Goal: Task Accomplishment & Management: Manage account settings

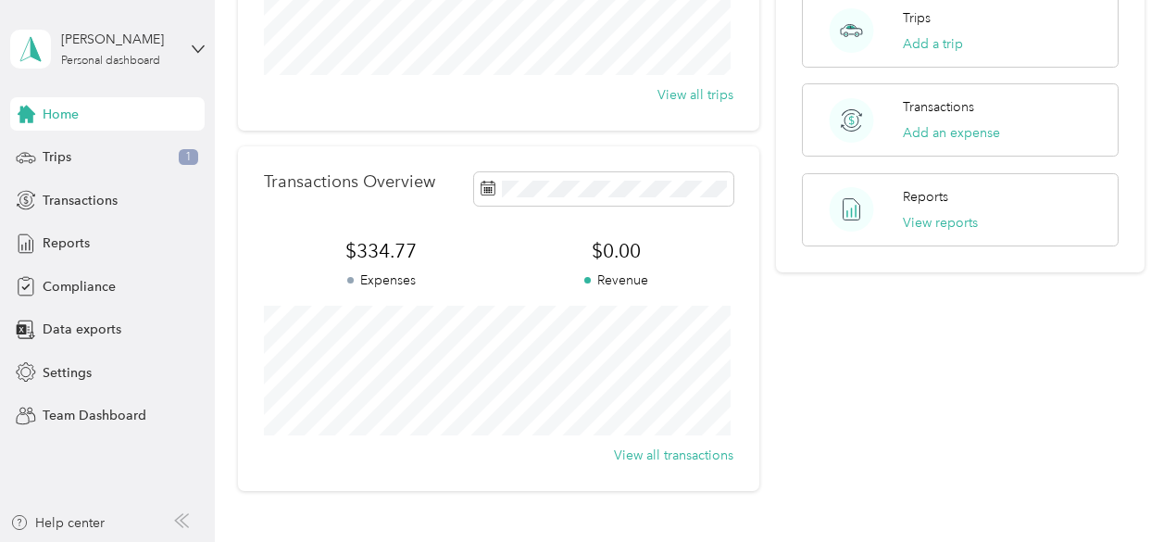
scroll to position [370, 0]
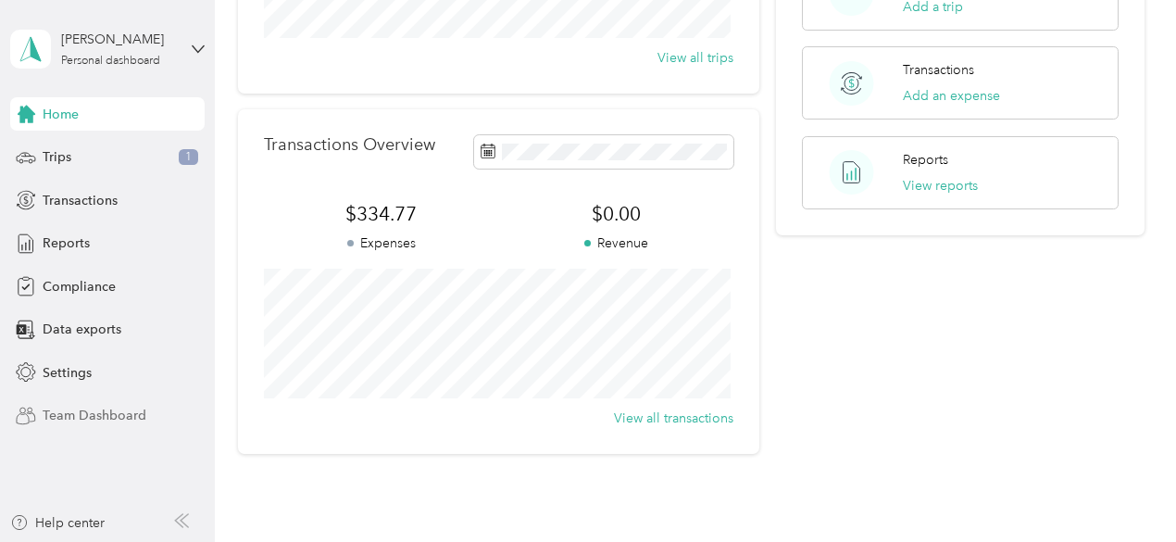
click at [90, 420] on span "Team Dashboard" at bounding box center [95, 414] width 104 height 19
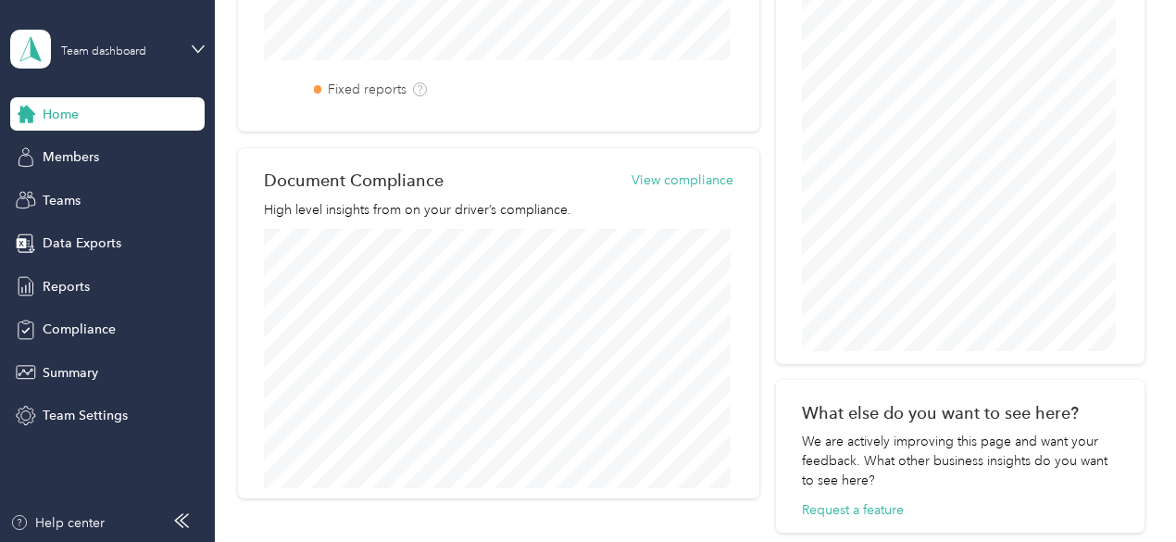
scroll to position [857, 0]
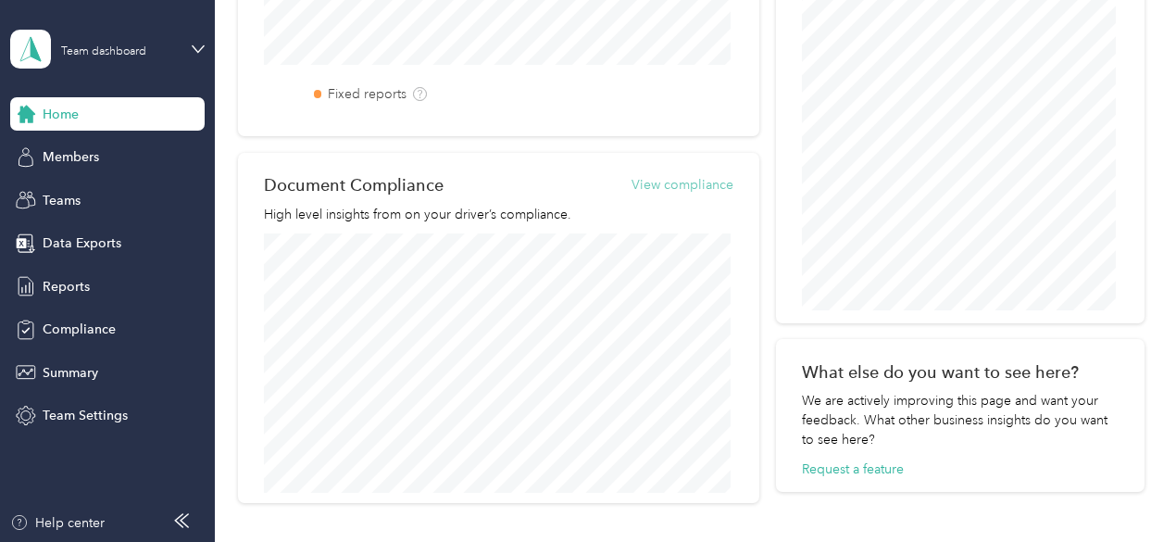
click at [667, 181] on button "View compliance" at bounding box center [682, 184] width 102 height 19
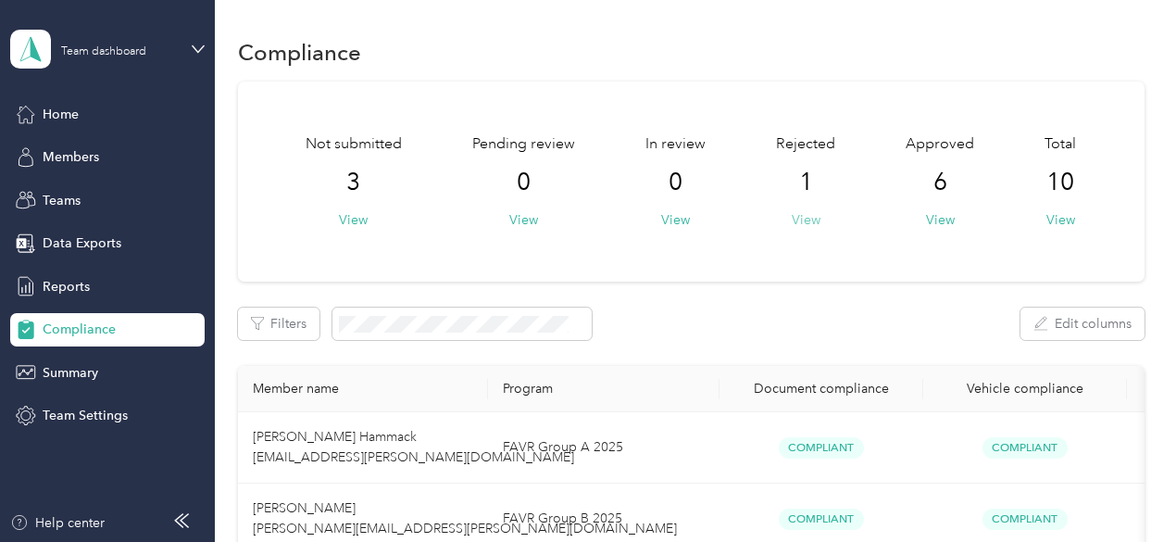
click at [796, 218] on button "View" at bounding box center [806, 219] width 29 height 19
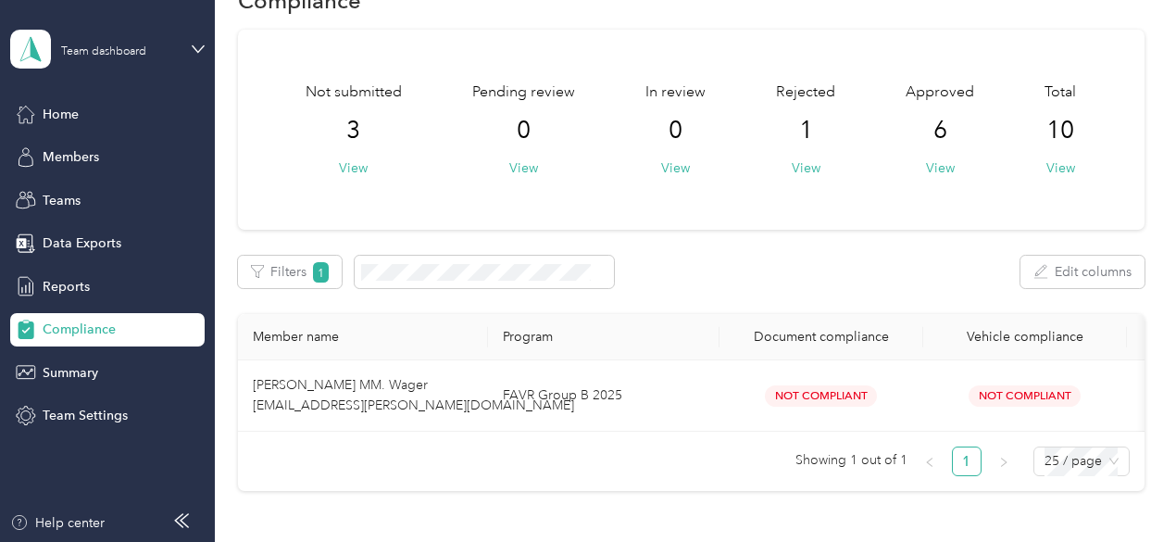
scroll to position [93, 0]
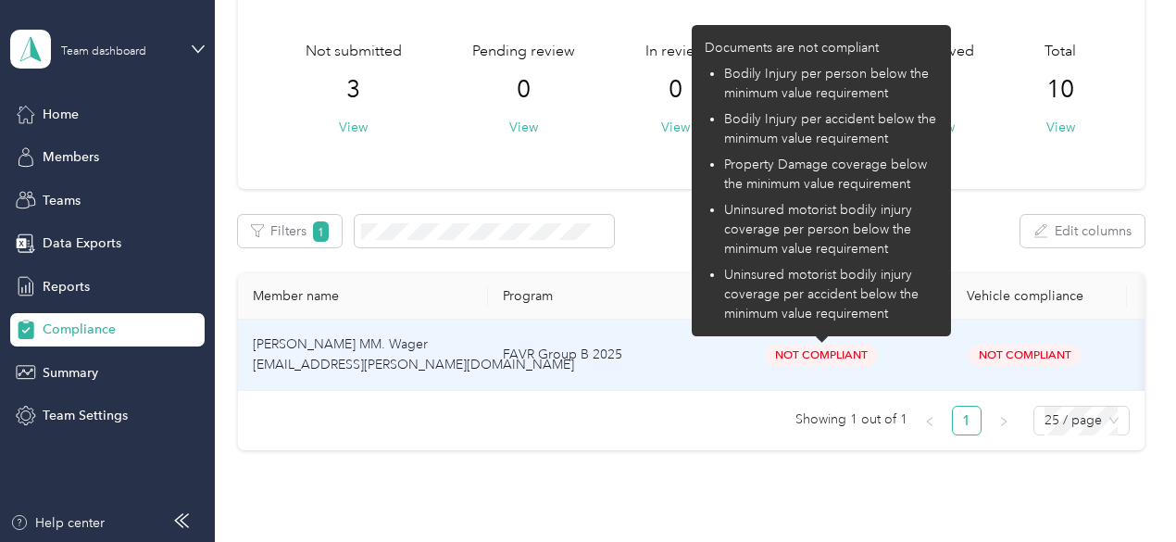
click at [857, 362] on span "Not Compliant" at bounding box center [821, 354] width 112 height 21
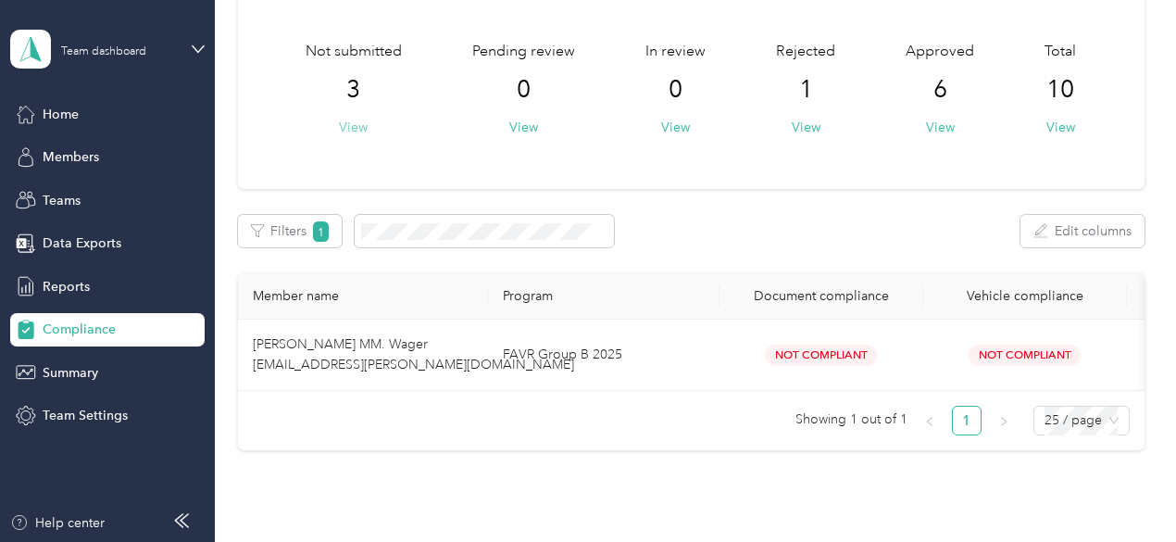
click at [360, 128] on button "View" at bounding box center [353, 127] width 29 height 19
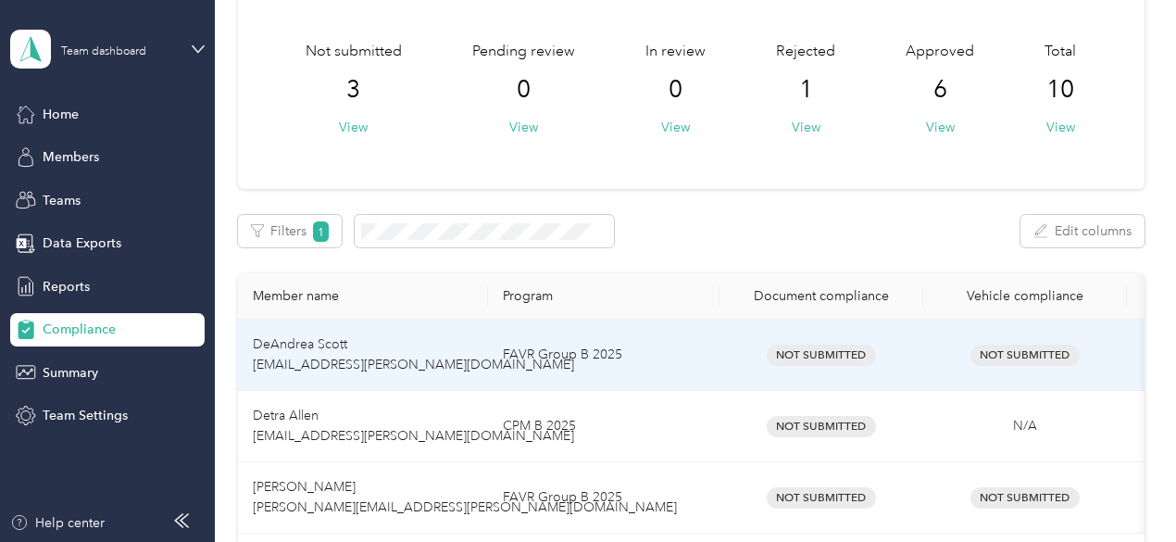
scroll to position [185, 0]
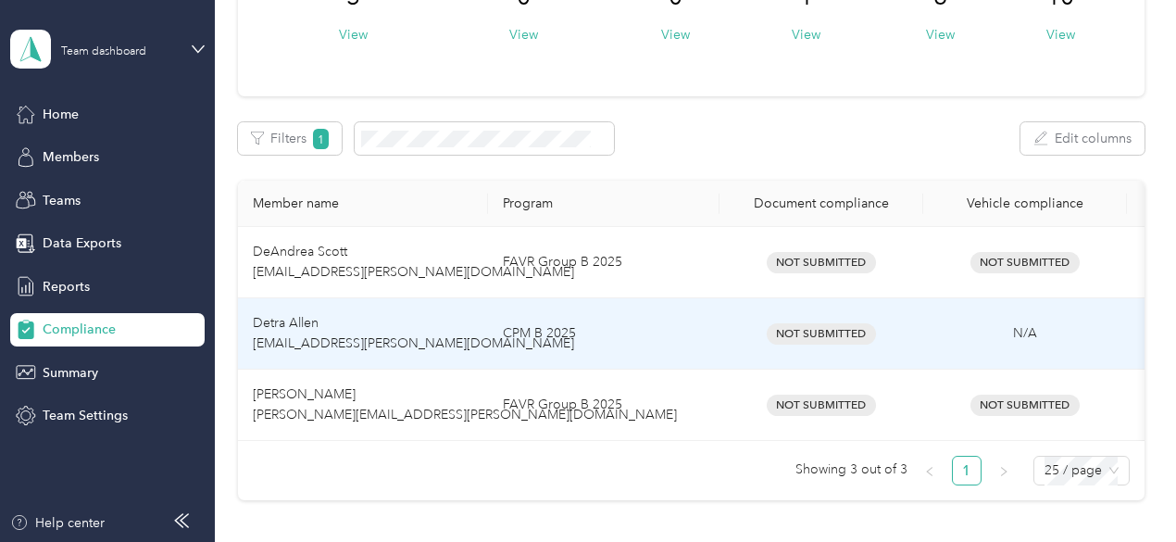
click at [532, 327] on td "CPM B 2025" at bounding box center [603, 333] width 231 height 71
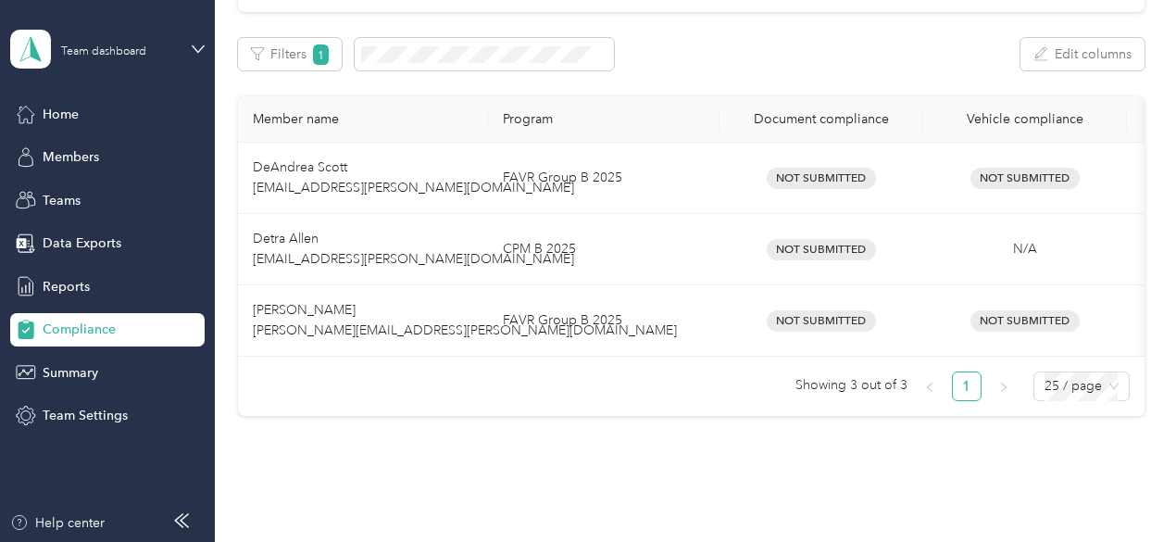
scroll to position [0, 0]
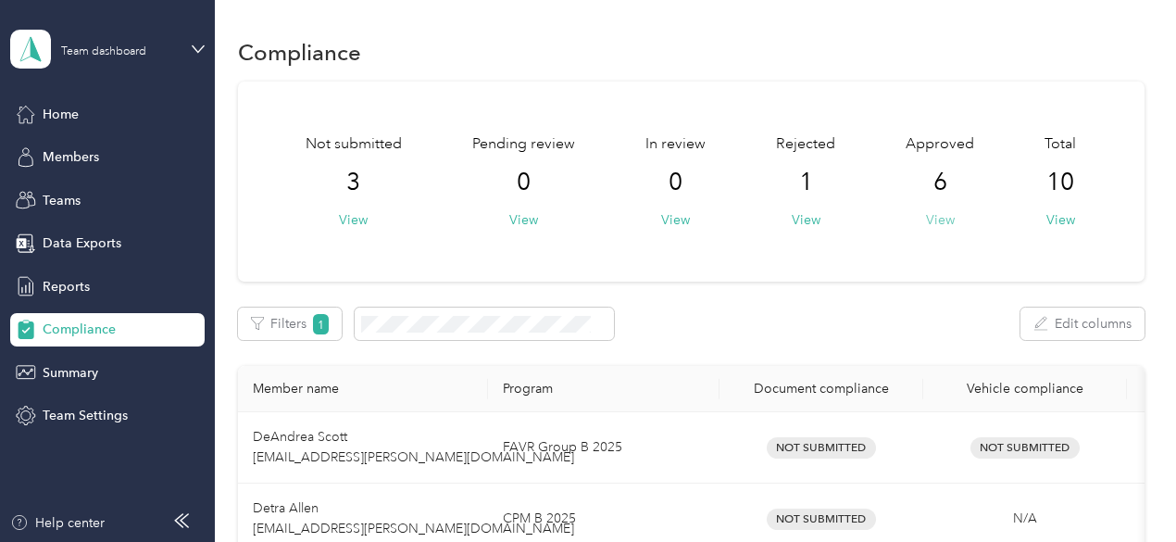
click at [929, 219] on button "View" at bounding box center [940, 219] width 29 height 19
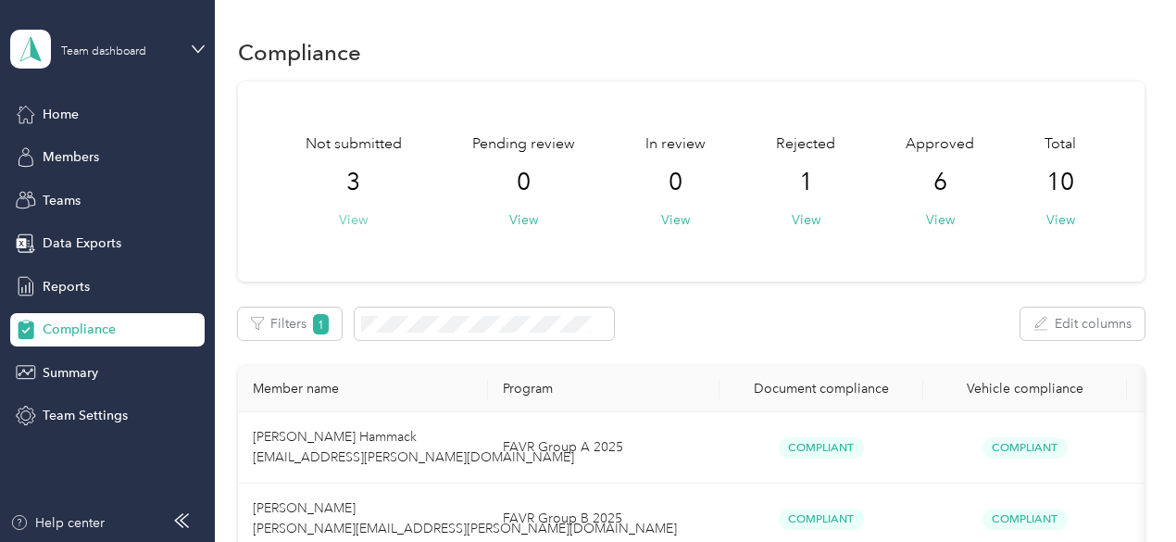
click at [344, 221] on button "View" at bounding box center [353, 219] width 29 height 19
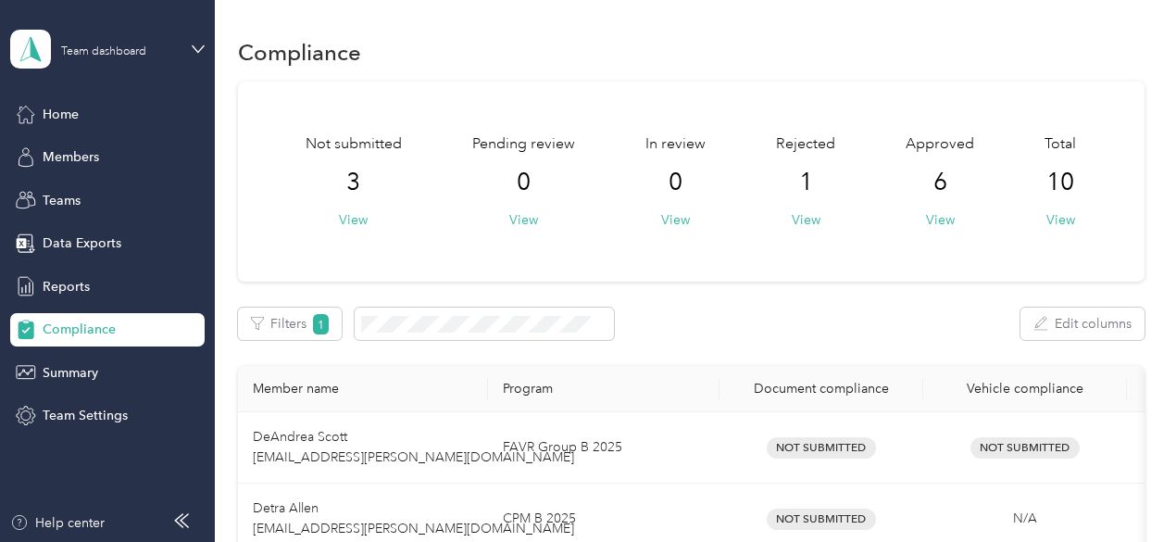
scroll to position [185, 0]
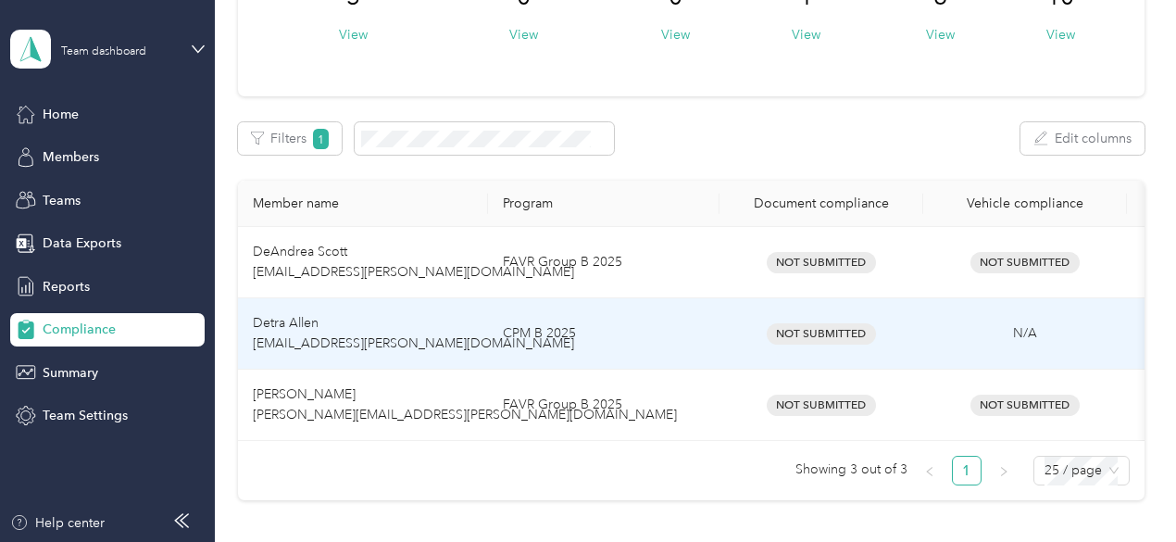
click at [276, 326] on span "Detra Allen [EMAIL_ADDRESS][PERSON_NAME][DOMAIN_NAME]" at bounding box center [413, 333] width 321 height 36
click at [286, 326] on span "Detra Allen [EMAIL_ADDRESS][PERSON_NAME][DOMAIN_NAME]" at bounding box center [413, 333] width 321 height 36
click at [289, 326] on span "Detra Allen [EMAIL_ADDRESS][PERSON_NAME][DOMAIN_NAME]" at bounding box center [413, 333] width 321 height 36
click at [514, 326] on td "CPM B 2025" at bounding box center [603, 333] width 231 height 71
click at [517, 326] on td "CPM B 2025" at bounding box center [603, 333] width 231 height 71
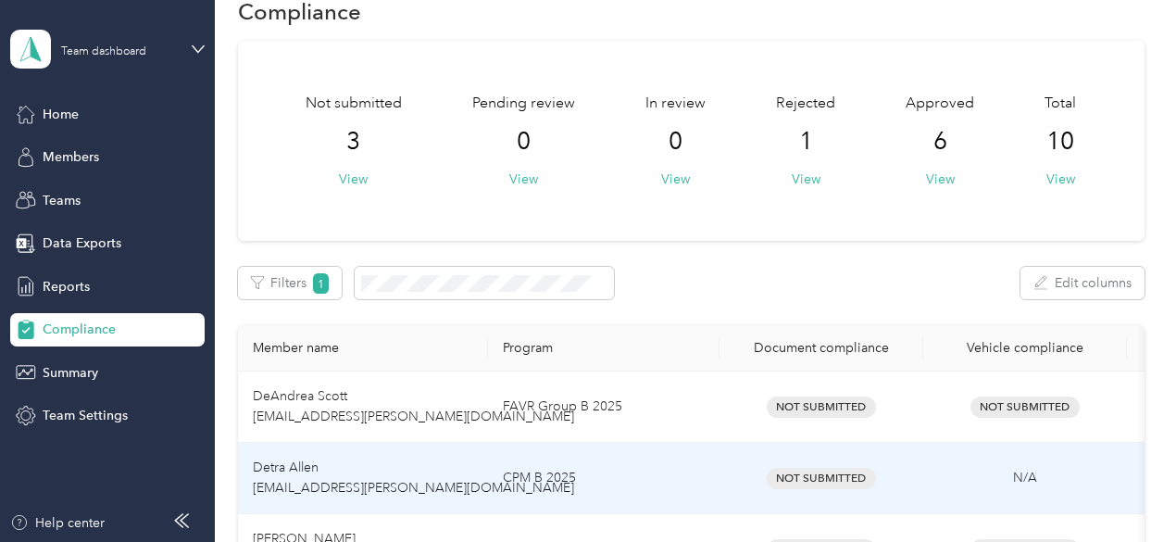
scroll to position [0, 0]
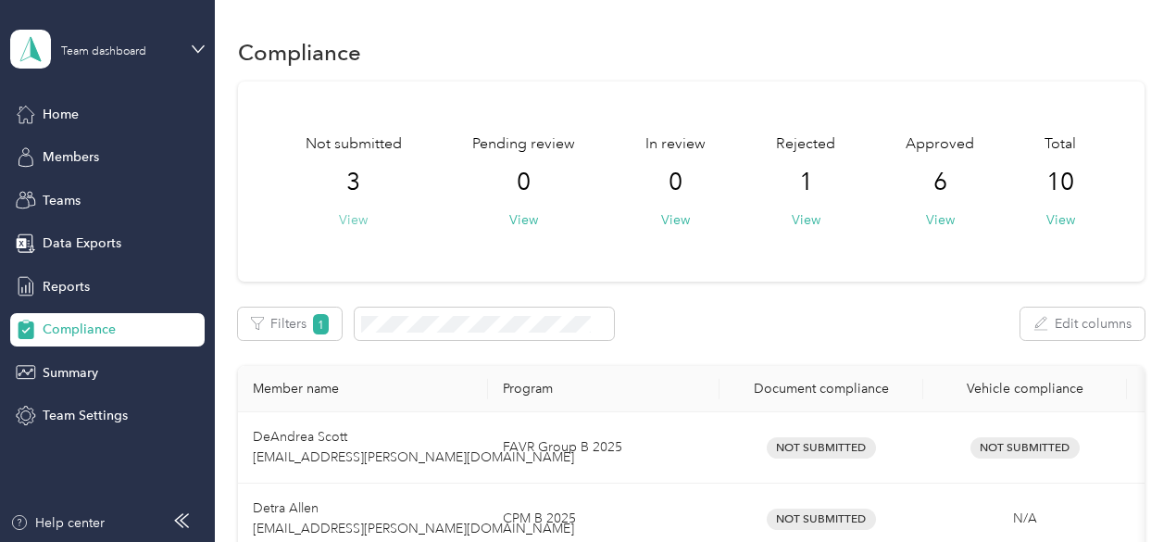
click at [359, 217] on button "View" at bounding box center [353, 219] width 29 height 19
click at [80, 210] on div "Teams" at bounding box center [107, 199] width 194 height 33
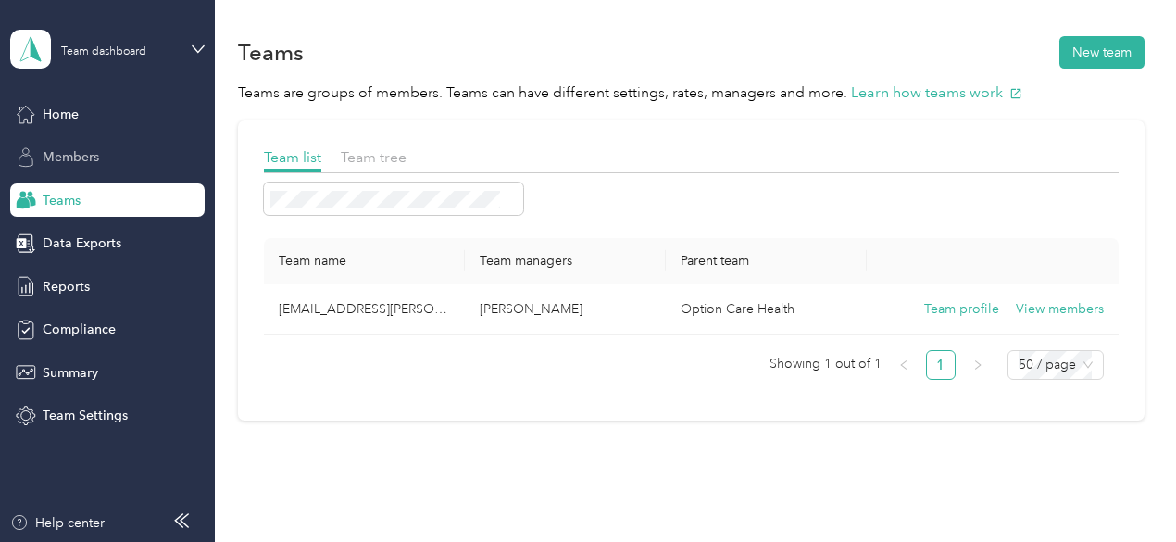
click at [77, 160] on span "Members" at bounding box center [71, 156] width 56 height 19
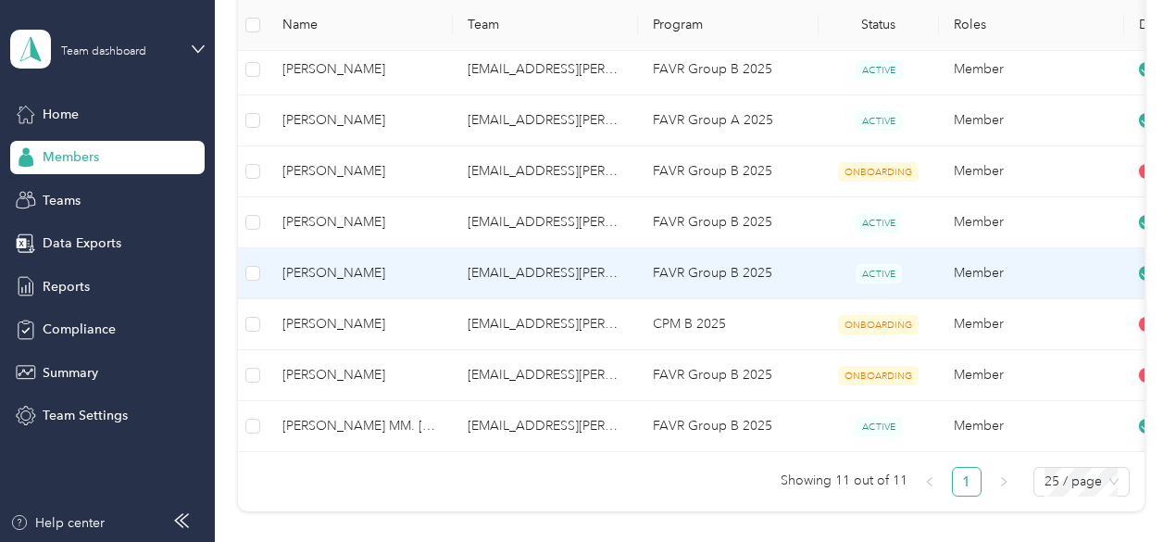
scroll to position [463, 0]
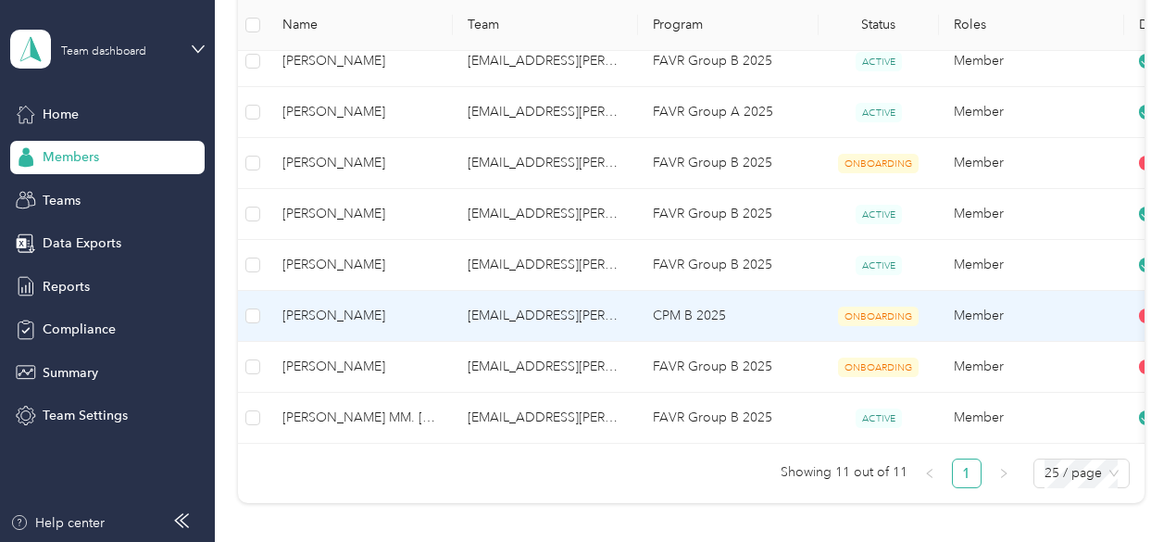
click at [374, 317] on span "[PERSON_NAME]" at bounding box center [360, 315] width 156 height 20
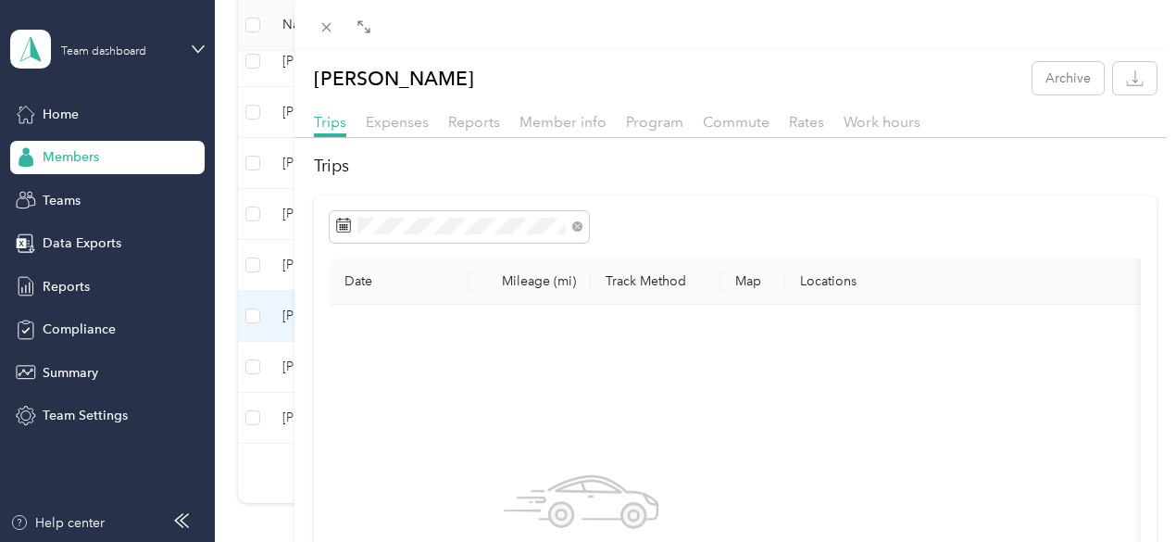
click at [683, 131] on div "Program" at bounding box center [654, 122] width 57 height 23
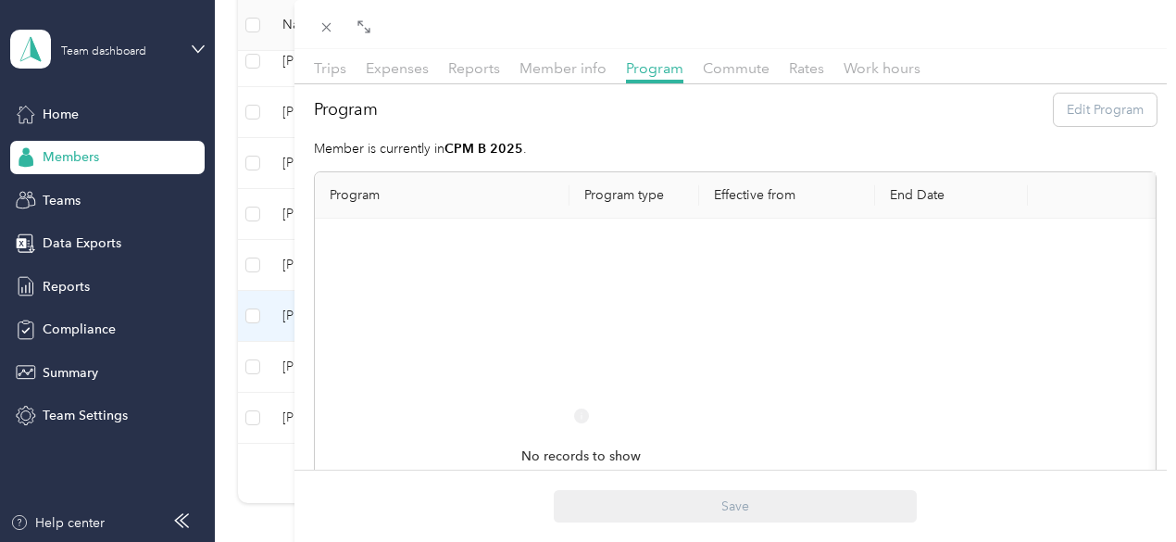
scroll to position [93, 0]
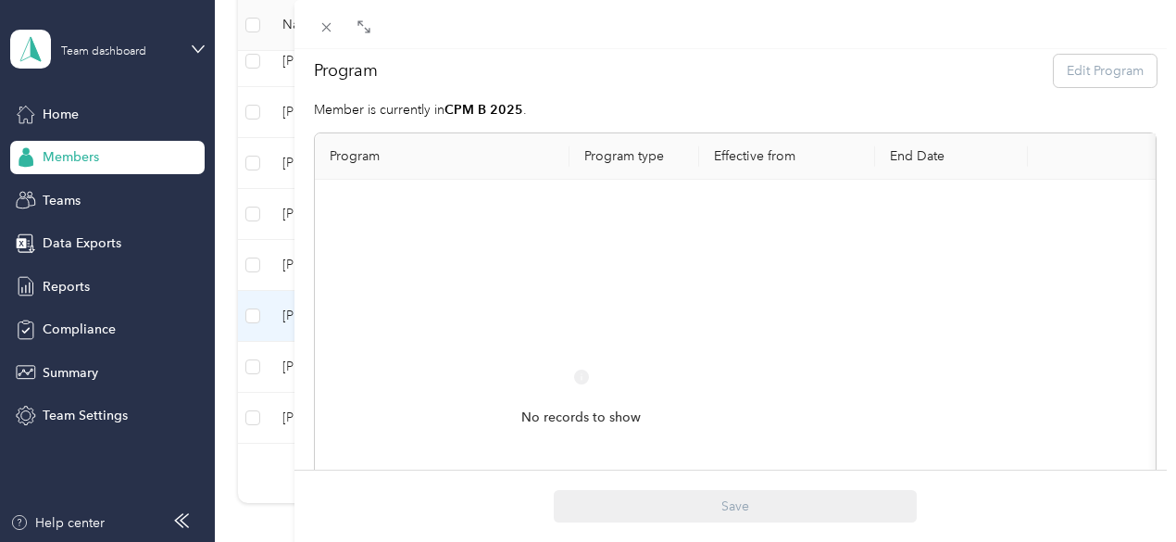
click at [1075, 82] on div "Program Edit Program" at bounding box center [735, 71] width 843 height 32
click at [523, 118] on strong "CPM B 2025" at bounding box center [483, 110] width 79 height 16
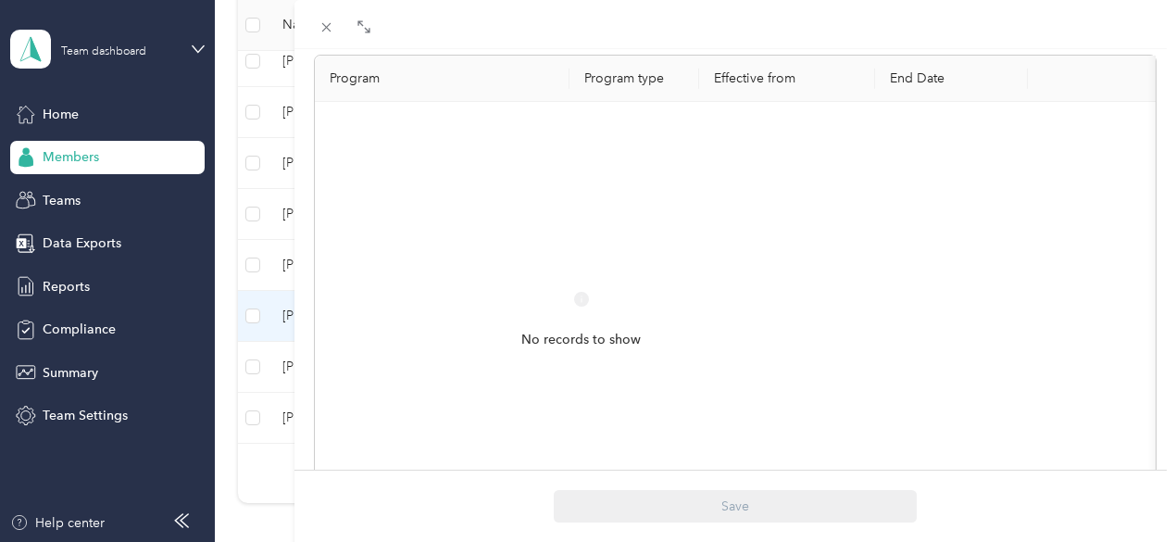
scroll to position [0, 0]
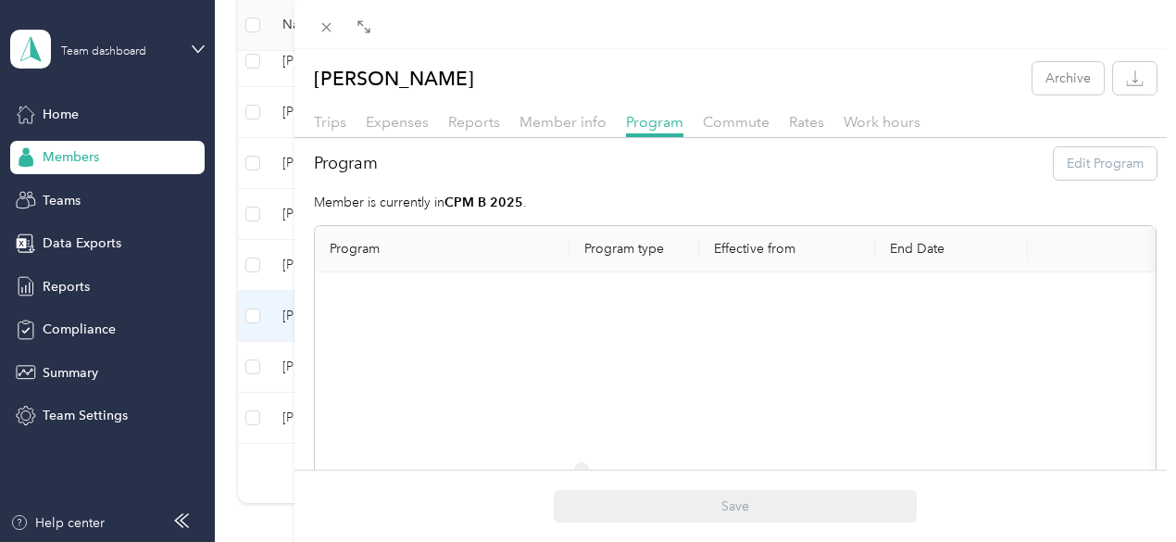
click at [1081, 177] on div "Program Edit Program" at bounding box center [735, 163] width 843 height 32
click at [699, 256] on th "Program type" at bounding box center [634, 249] width 130 height 46
click at [445, 229] on div "[PERSON_NAME] Archive Trips Expenses Reports Member info Program Commute Rates …" at bounding box center [588, 271] width 1176 height 542
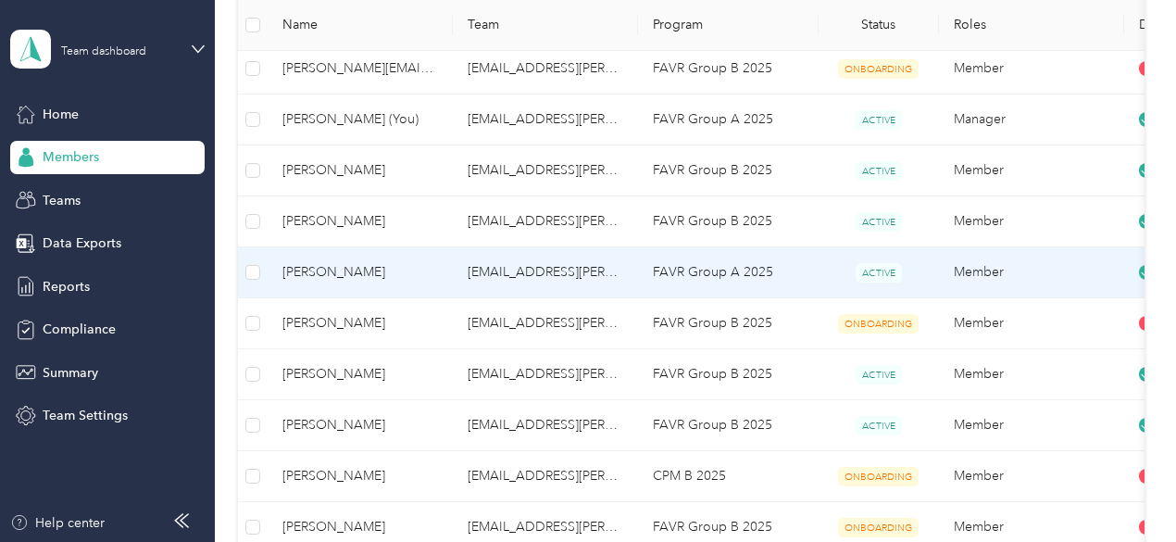
scroll to position [270, 0]
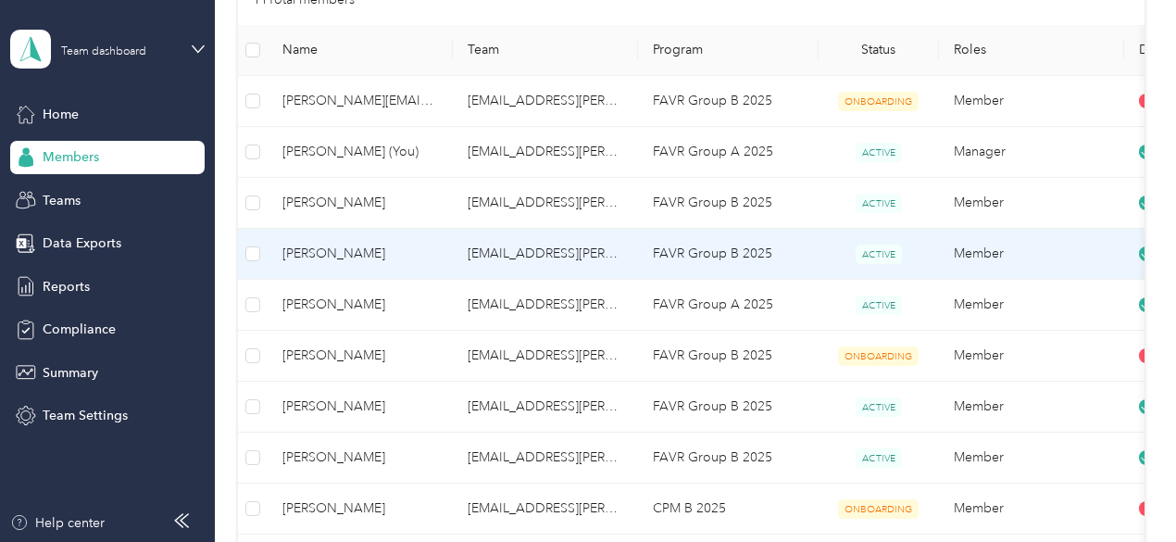
click at [494, 260] on td "[EMAIL_ADDRESS][PERSON_NAME][DOMAIN_NAME]" at bounding box center [545, 254] width 185 height 51
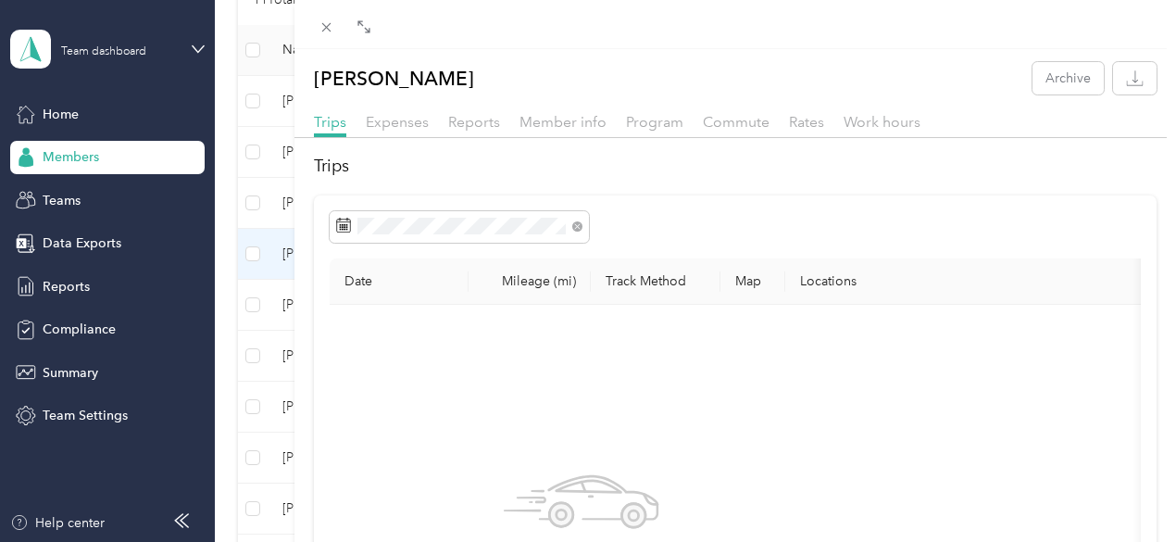
click at [480, 201] on div "[PERSON_NAME] Archive Trips Expenses Reports Member info Program Commute Rates …" at bounding box center [588, 271] width 1176 height 542
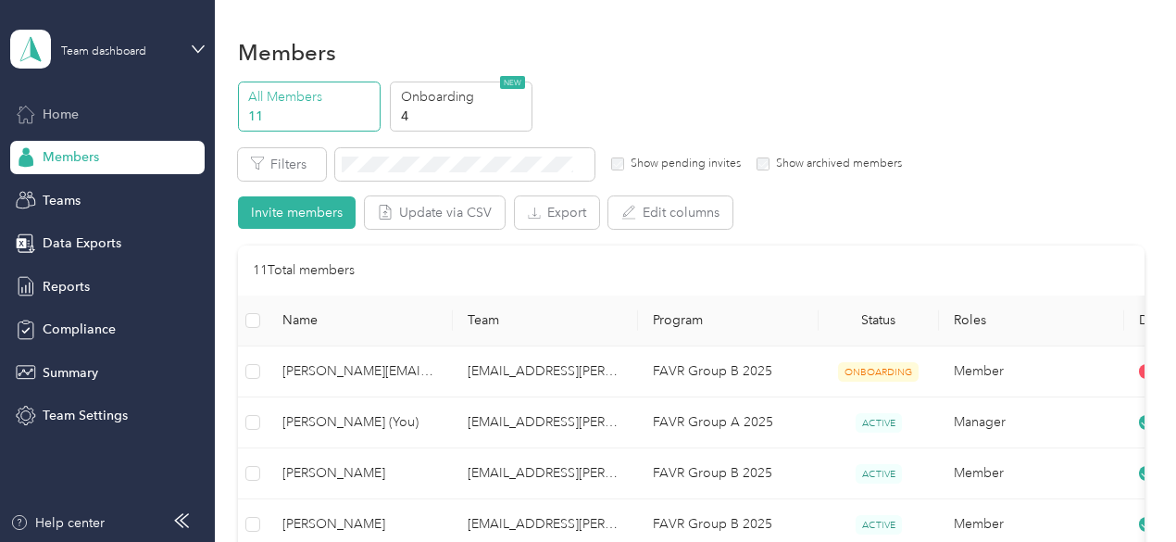
click at [89, 116] on div "Home" at bounding box center [107, 113] width 194 height 33
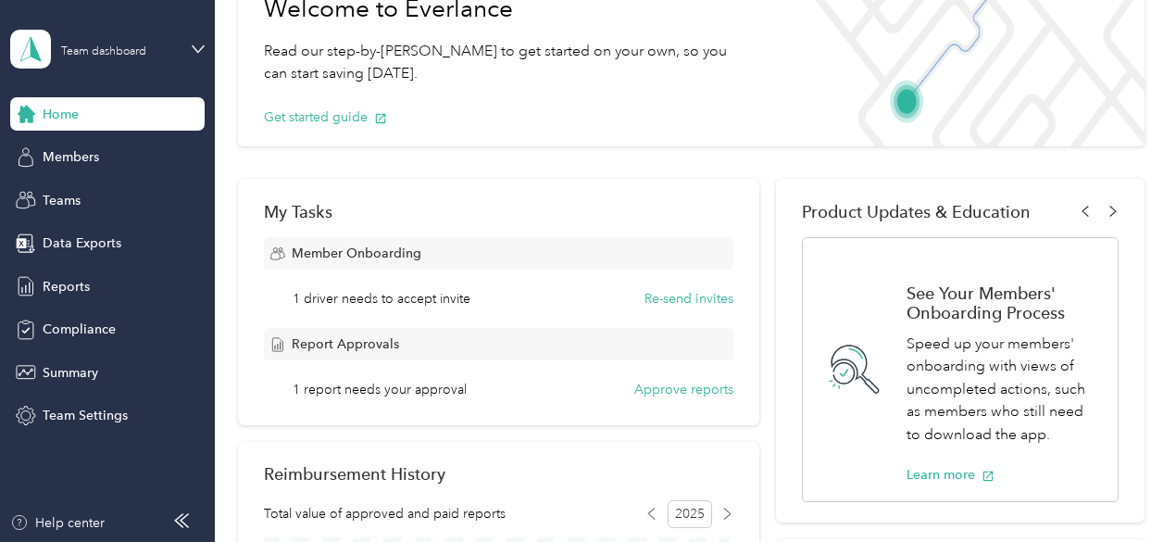
scroll to position [185, 0]
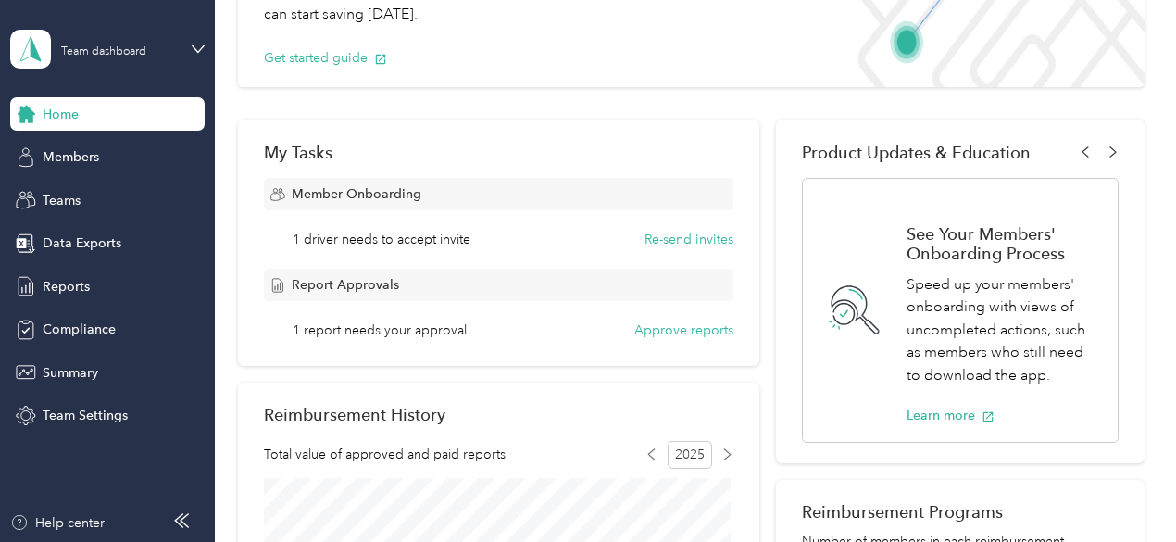
click at [445, 234] on span "1 driver needs to accept invite" at bounding box center [382, 239] width 178 height 19
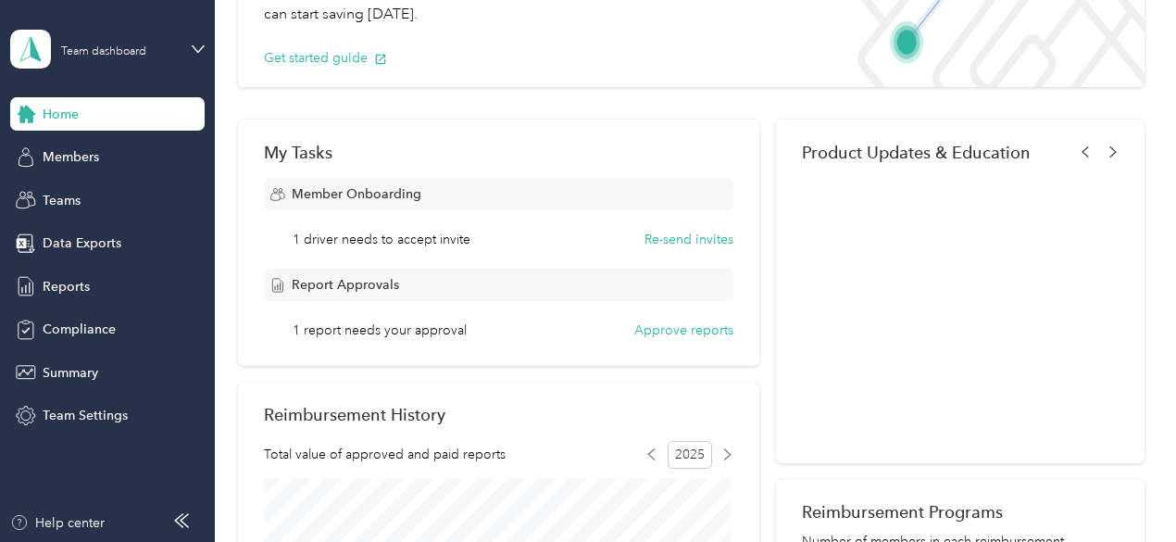
click at [406, 334] on span "1 report needs your approval" at bounding box center [380, 329] width 174 height 19
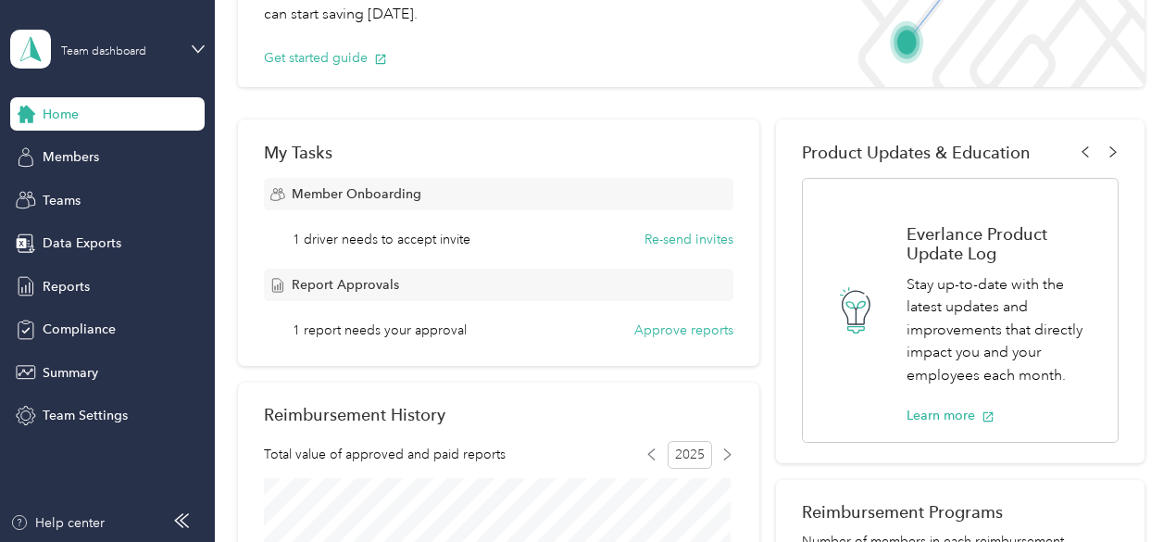
click at [467, 334] on div "1 report needs your approval Approve reports" at bounding box center [513, 329] width 441 height 19
click at [689, 330] on button "Approve reports" at bounding box center [683, 329] width 99 height 19
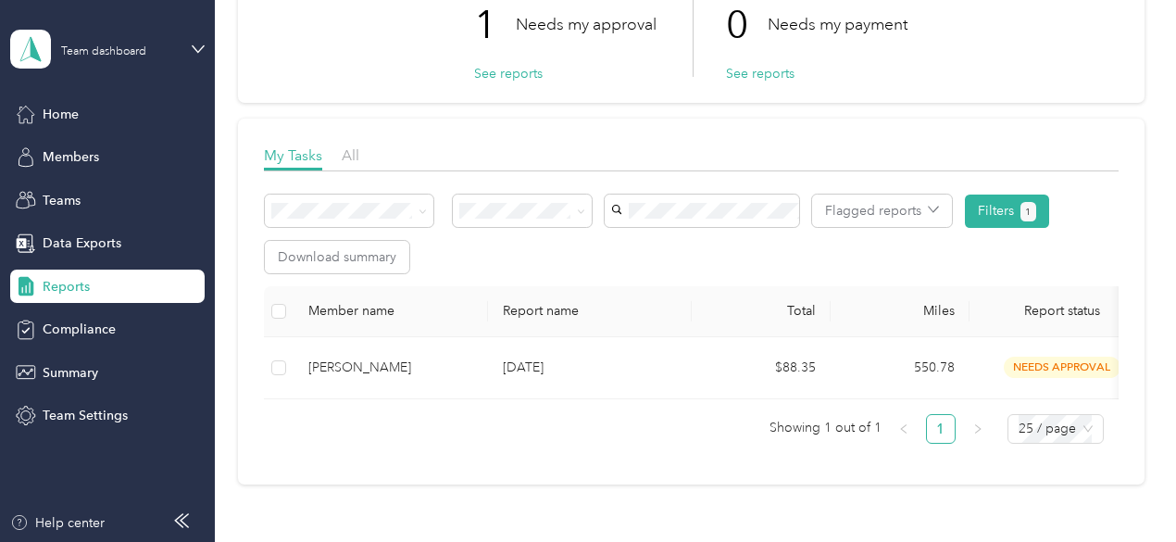
scroll to position [185, 0]
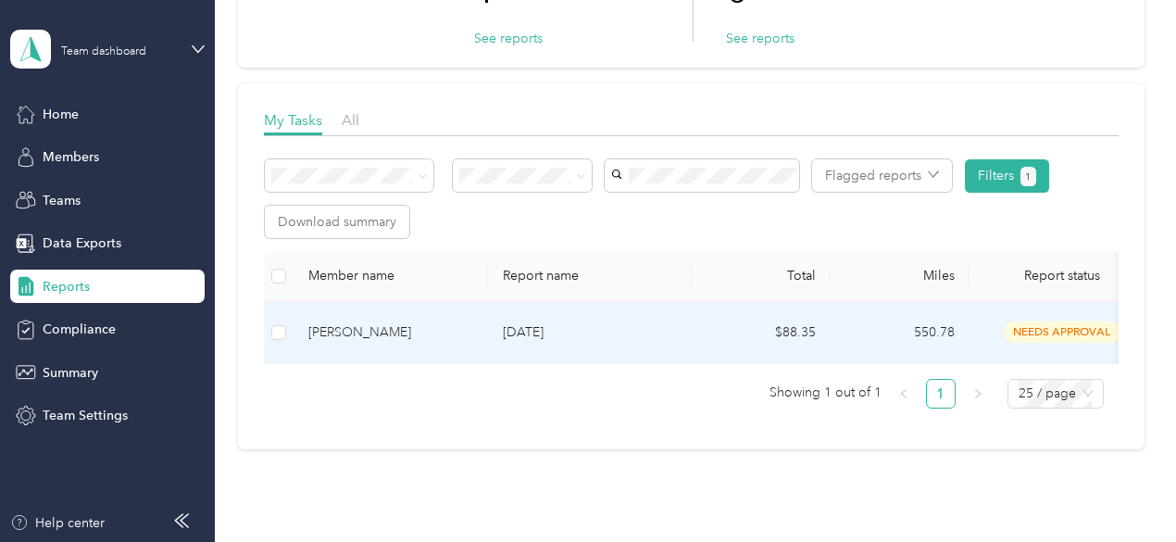
click at [1019, 326] on span "needs approval" at bounding box center [1062, 331] width 117 height 21
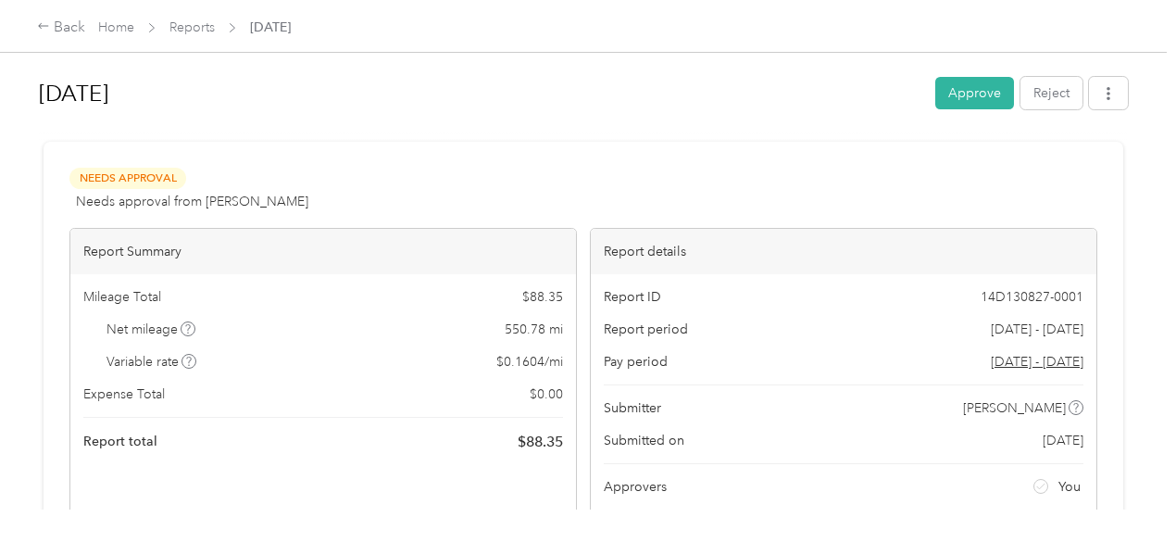
click at [555, 132] on div at bounding box center [583, 133] width 1089 height 19
click at [61, 29] on div "Back" at bounding box center [61, 28] width 48 height 22
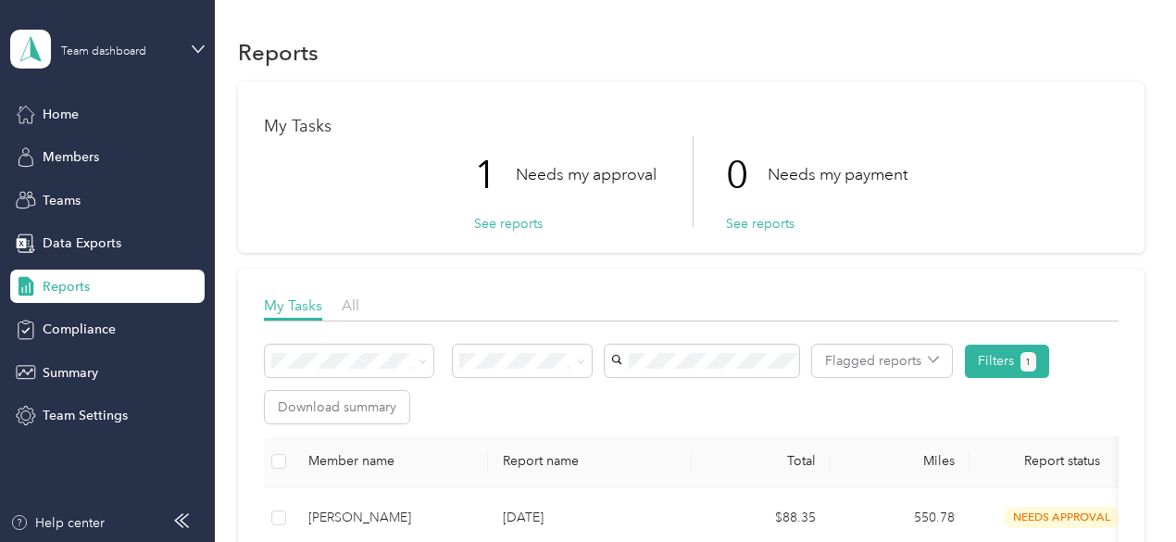
click at [338, 303] on div "My Tasks All" at bounding box center [691, 307] width 854 height 27
click at [355, 306] on span "All" at bounding box center [351, 305] width 18 height 18
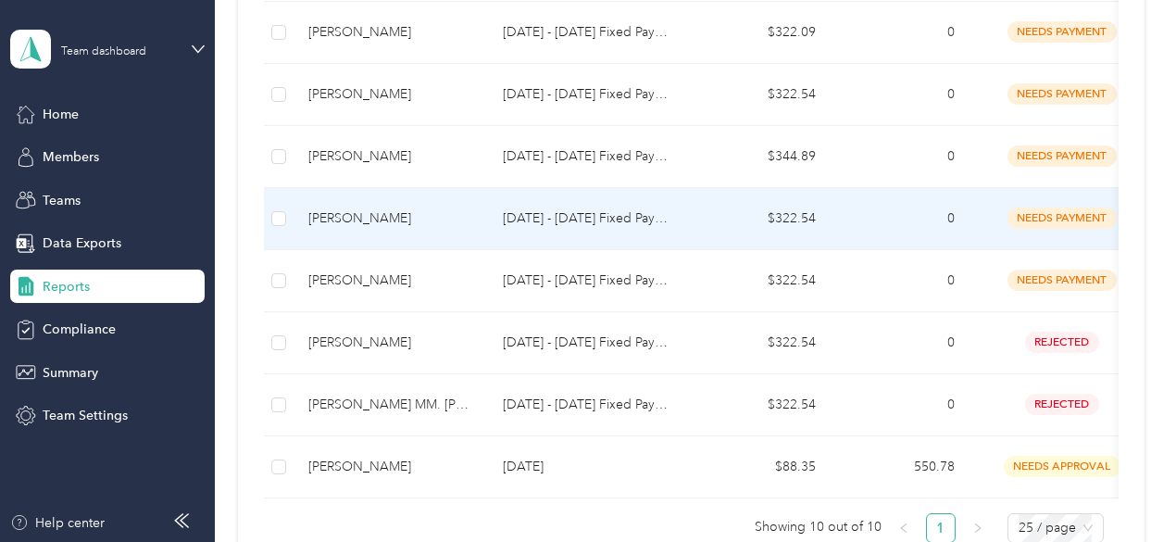
scroll to position [648, 0]
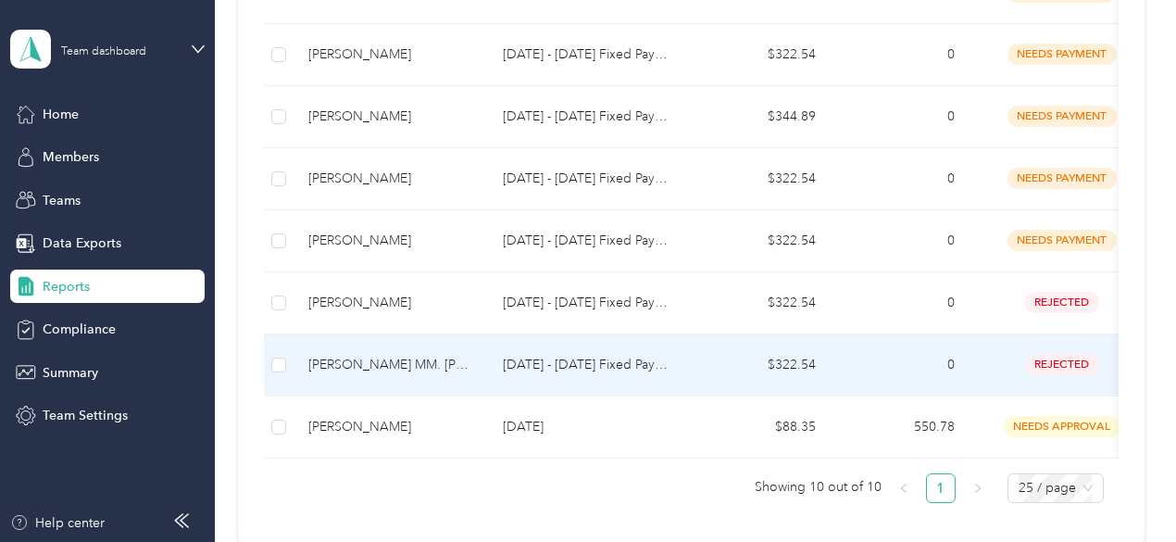
click at [618, 356] on p "[DATE] - [DATE] Fixed Payment" at bounding box center [590, 365] width 174 height 20
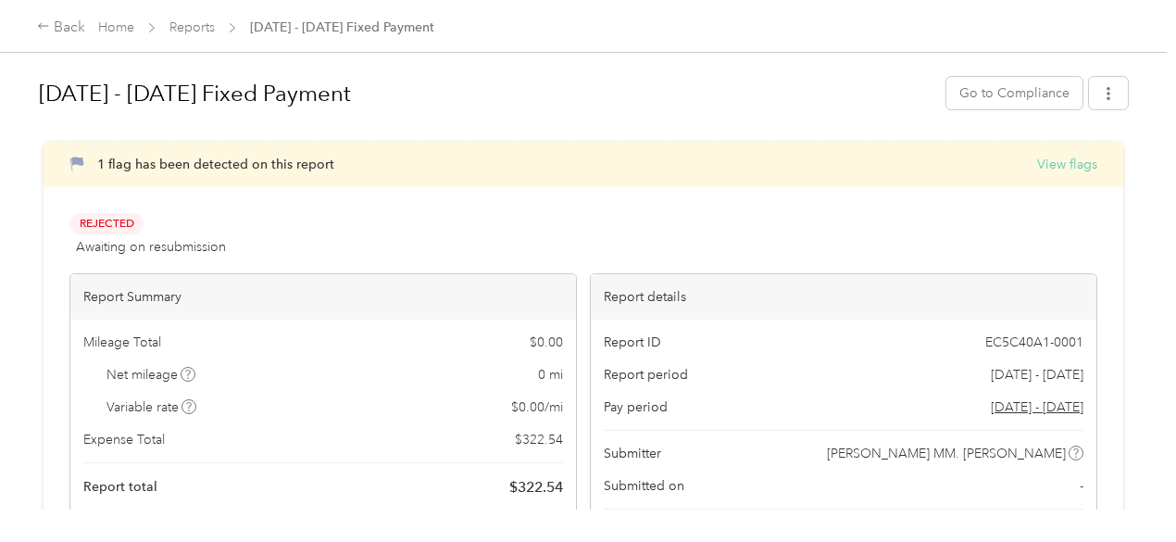
click at [1037, 157] on button "View flags" at bounding box center [1067, 164] width 60 height 19
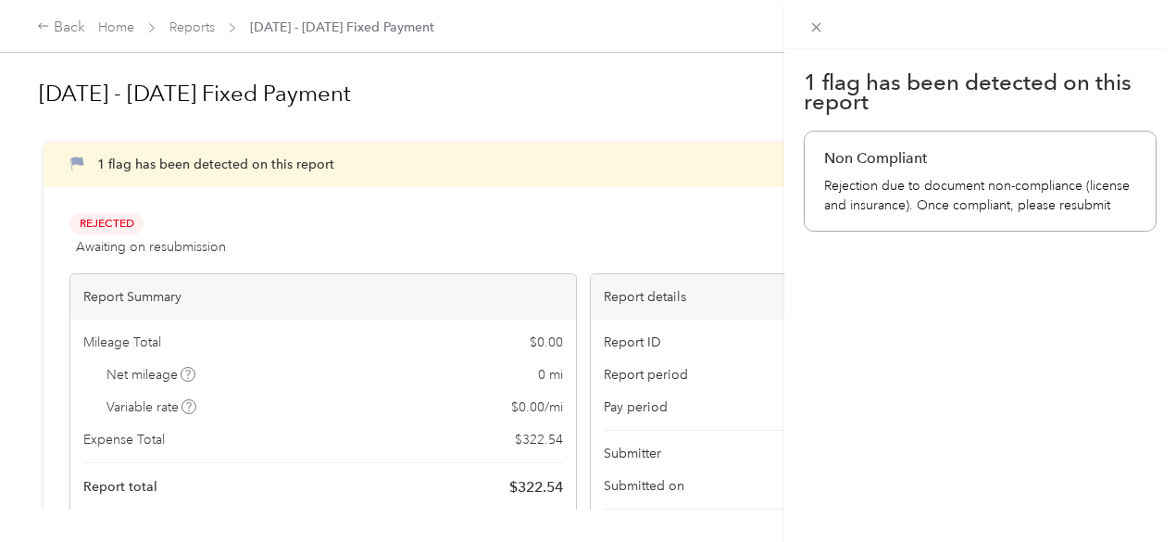
click at [705, 157] on div "1 flag has been detected on this report Non Compliant Rejection due to document…" at bounding box center [588, 271] width 1176 height 542
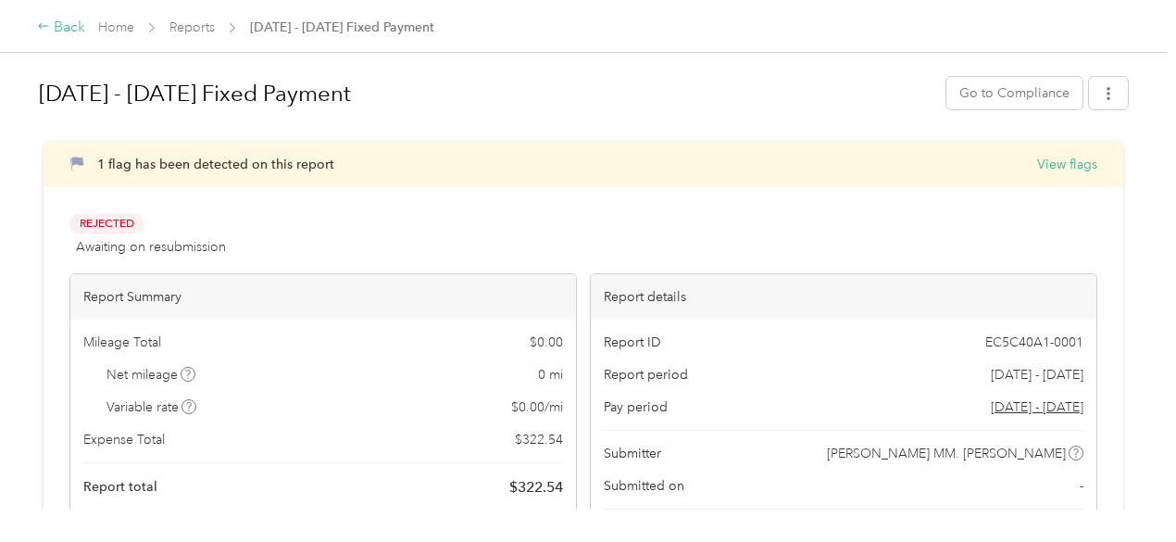
click at [70, 21] on div "Back" at bounding box center [61, 28] width 48 height 22
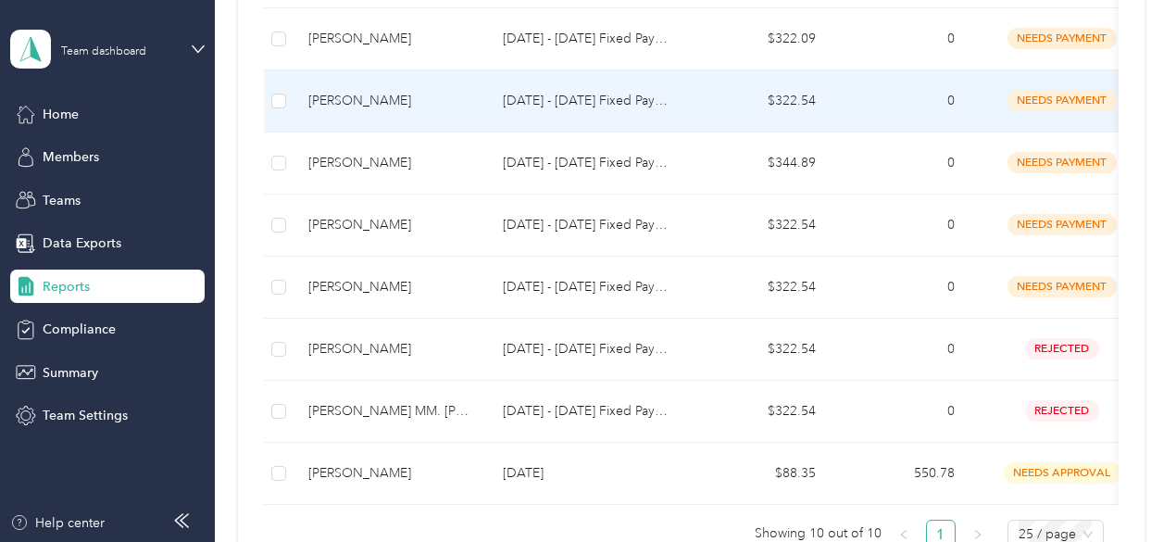
scroll to position [648, 0]
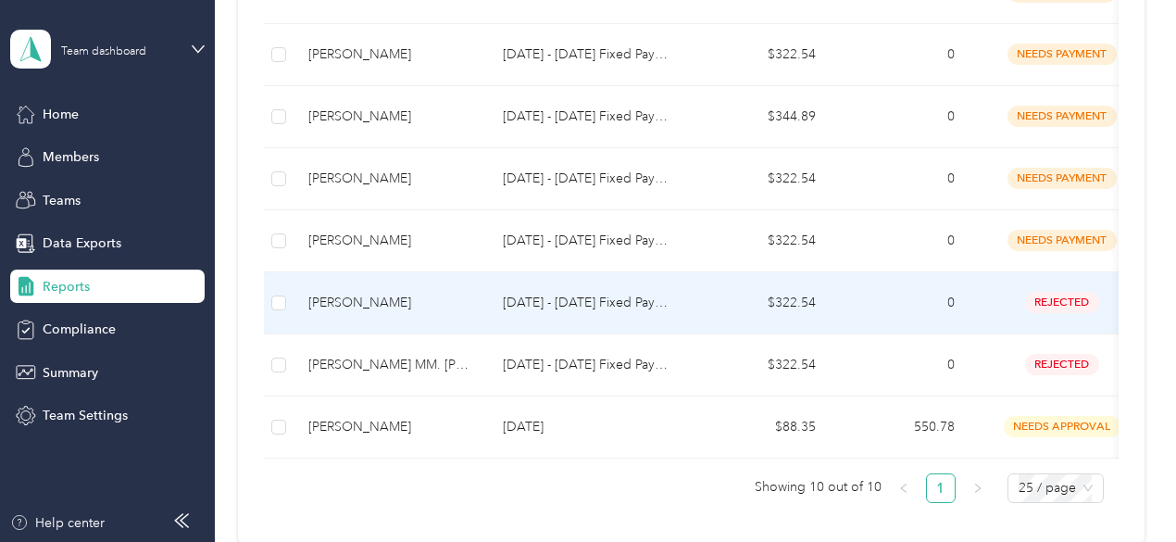
click at [541, 303] on p "[DATE] - [DATE] Fixed Payment" at bounding box center [590, 303] width 174 height 20
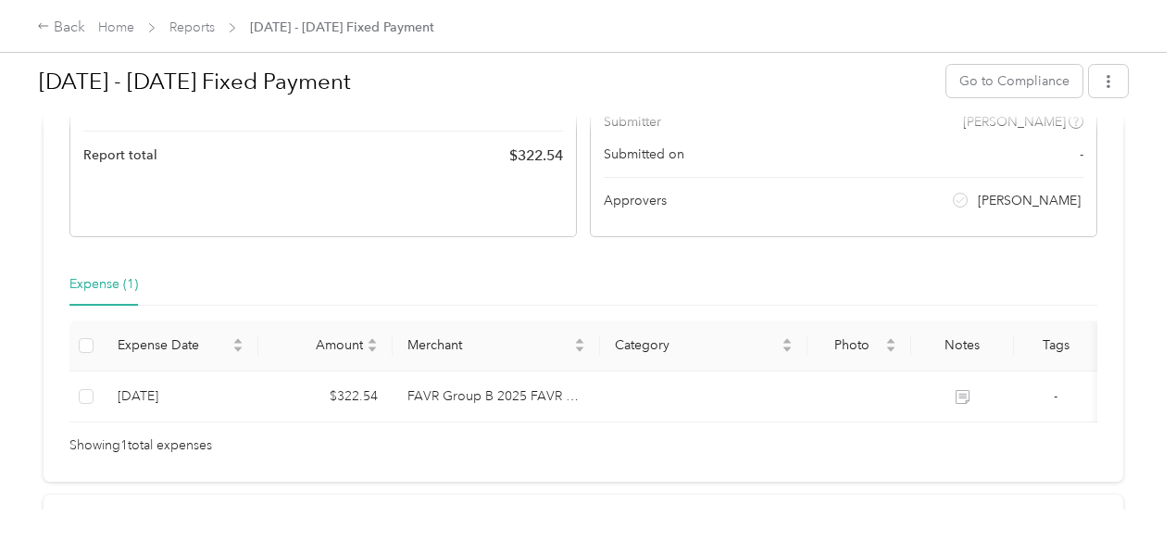
scroll to position [370, 0]
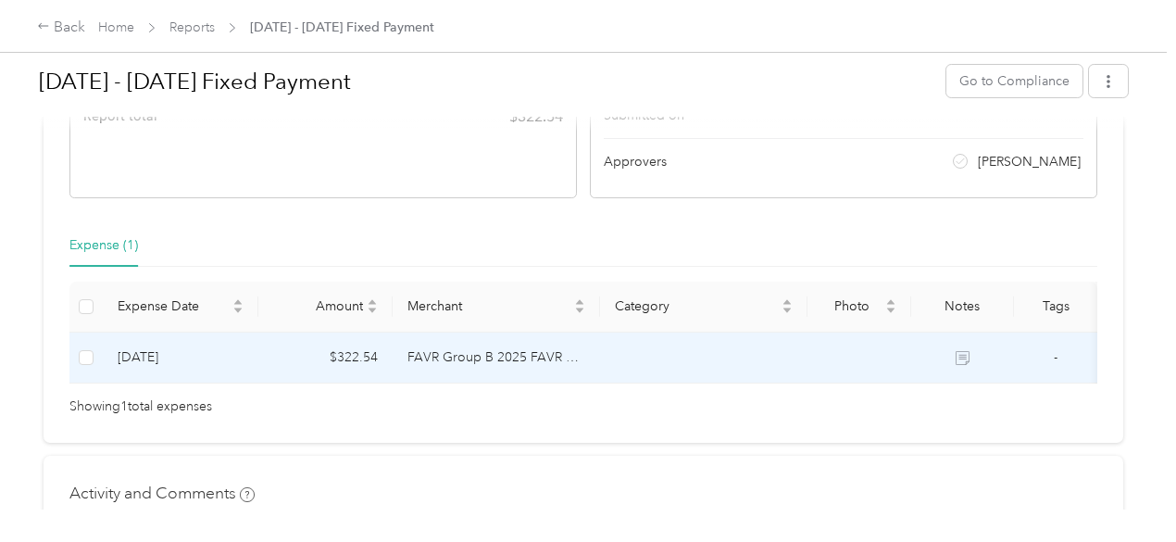
click at [422, 350] on td "FAVR Group B 2025 FAVR program" at bounding box center [496, 357] width 207 height 51
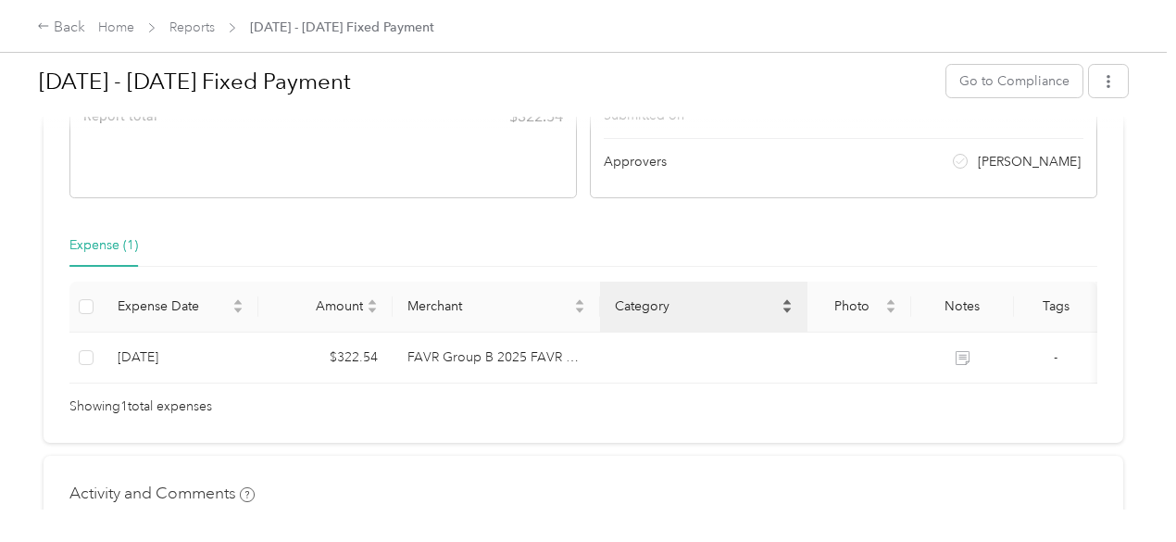
click at [648, 301] on span "Category" at bounding box center [696, 306] width 163 height 16
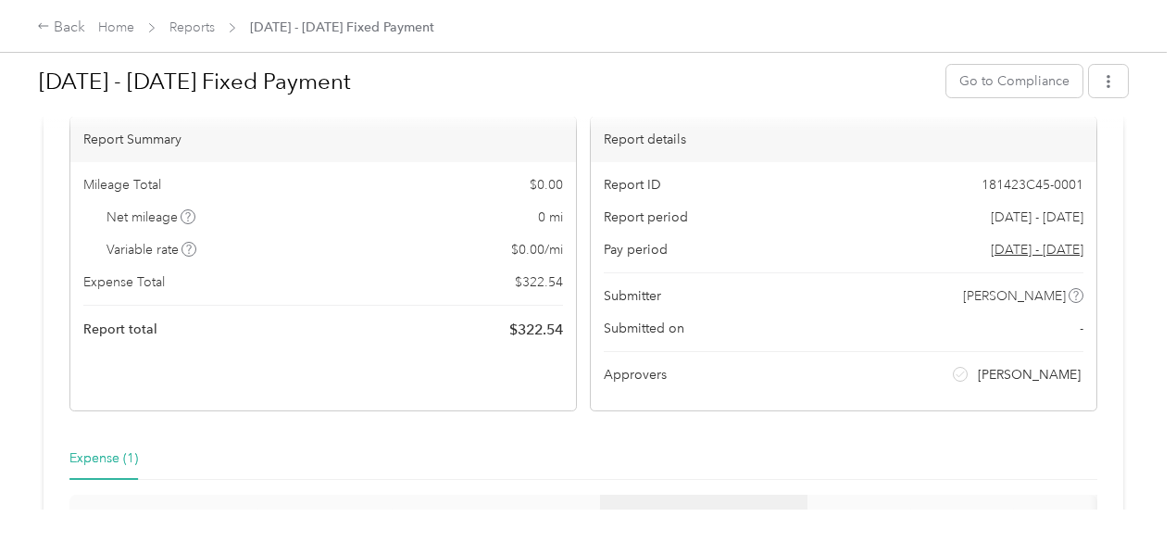
scroll to position [0, 0]
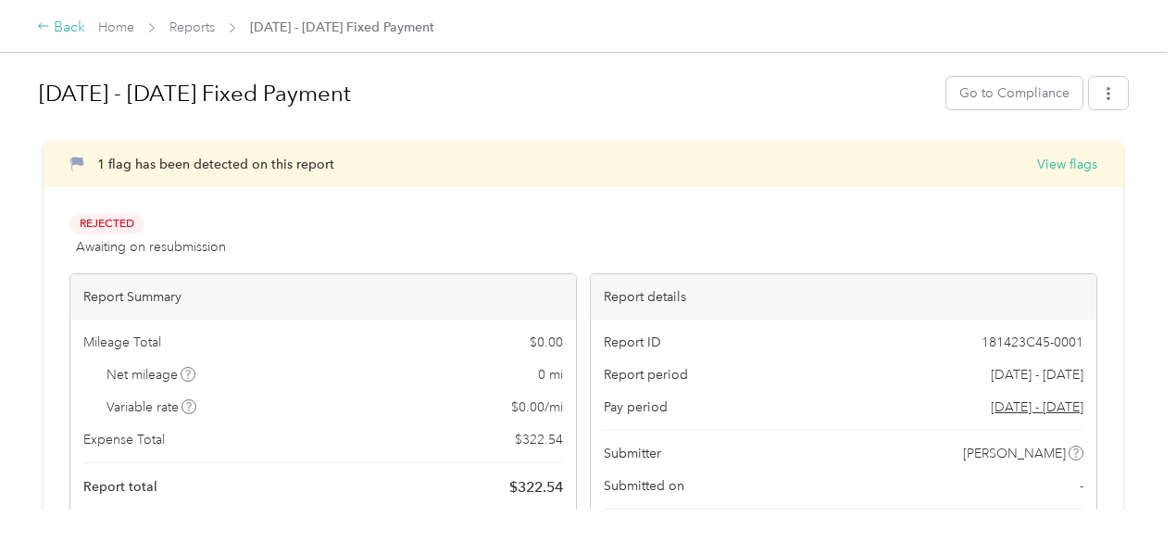
click at [56, 26] on div "Back" at bounding box center [61, 28] width 48 height 22
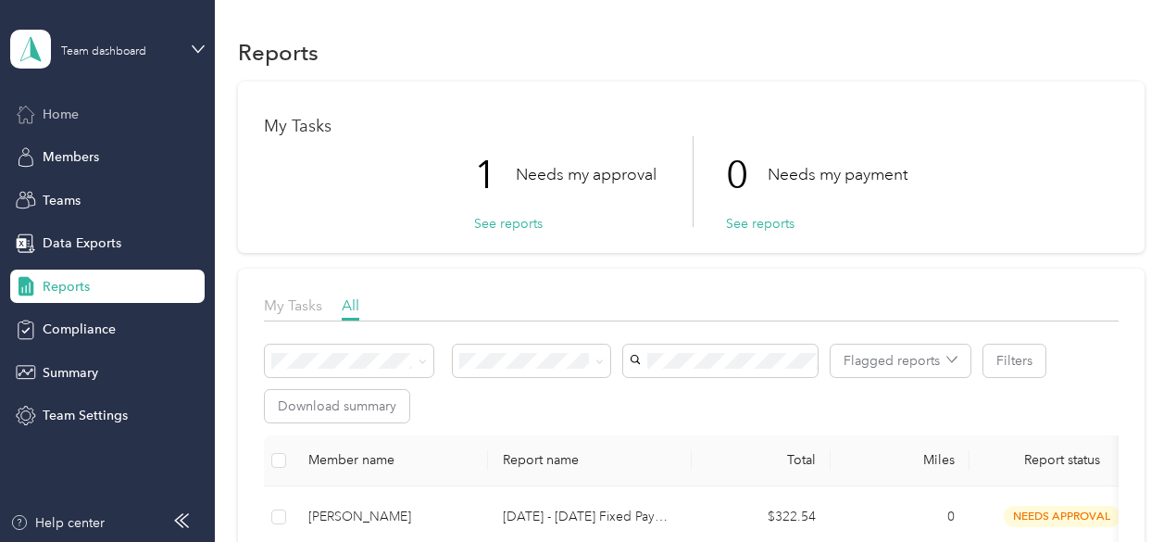
click at [78, 118] on span "Home" at bounding box center [61, 114] width 36 height 19
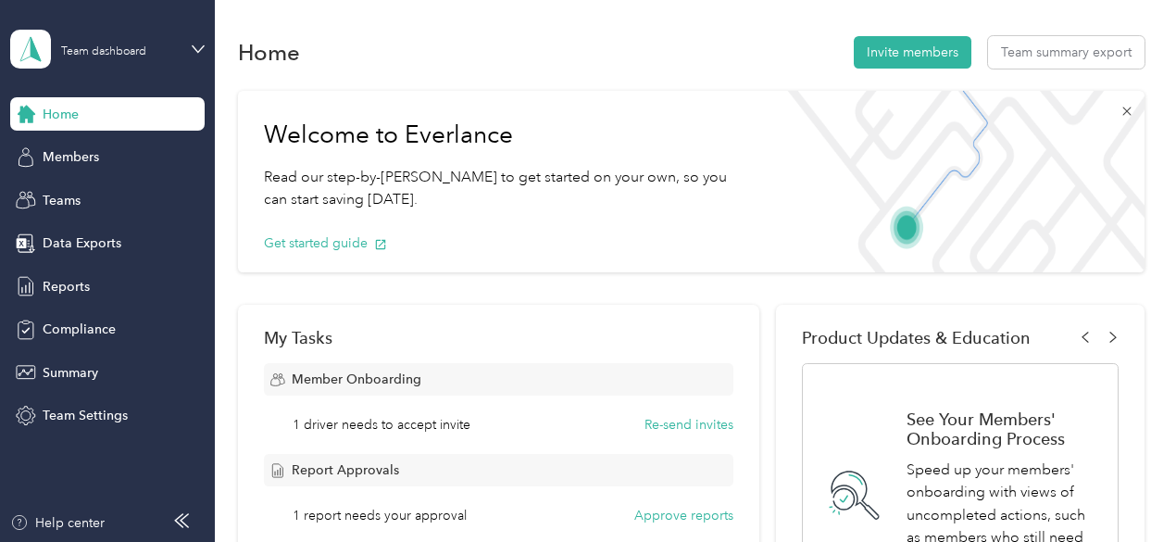
click at [1119, 113] on icon at bounding box center [1126, 111] width 15 height 15
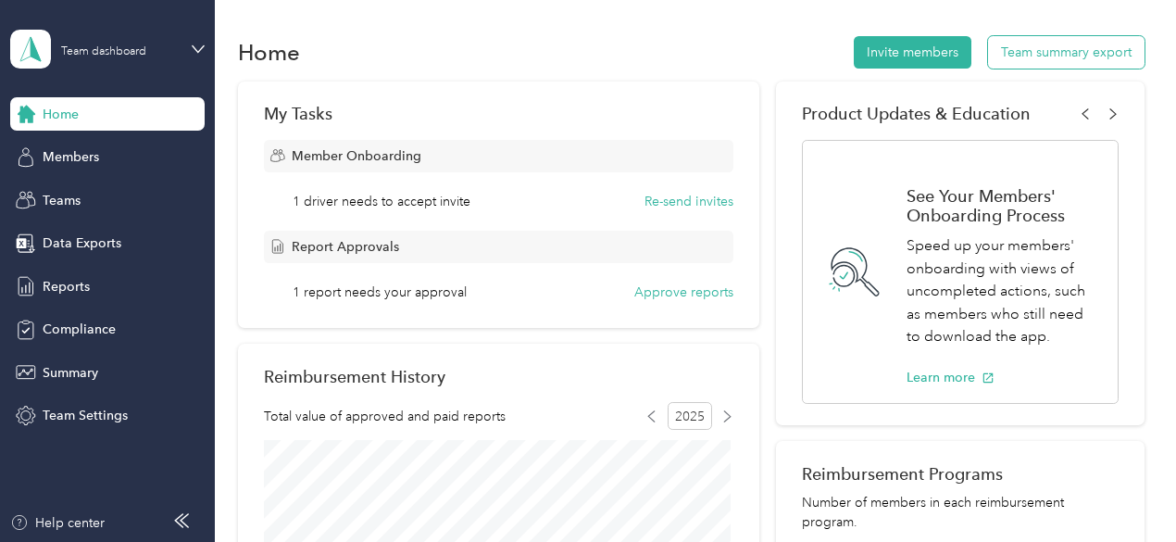
click at [1102, 59] on button "Team summary export" at bounding box center [1066, 52] width 156 height 32
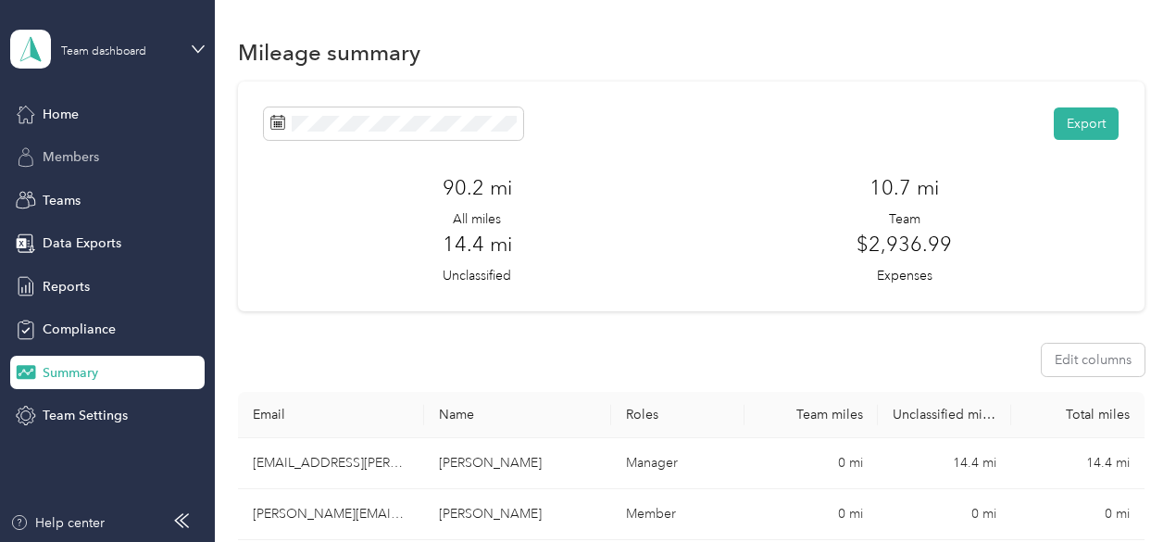
click at [93, 157] on span "Members" at bounding box center [71, 156] width 56 height 19
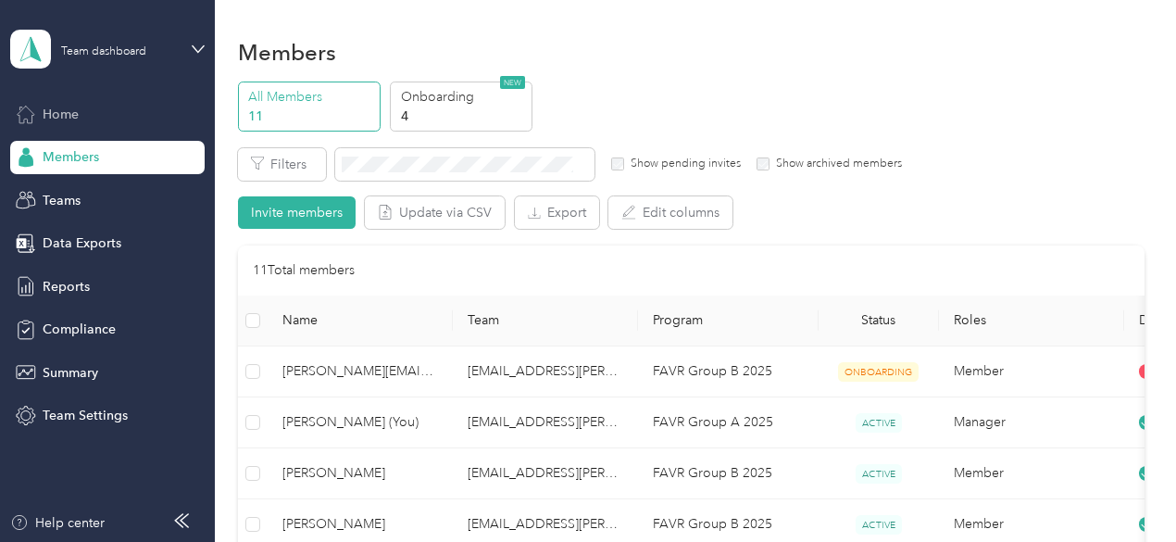
click at [46, 119] on span "Home" at bounding box center [61, 114] width 36 height 19
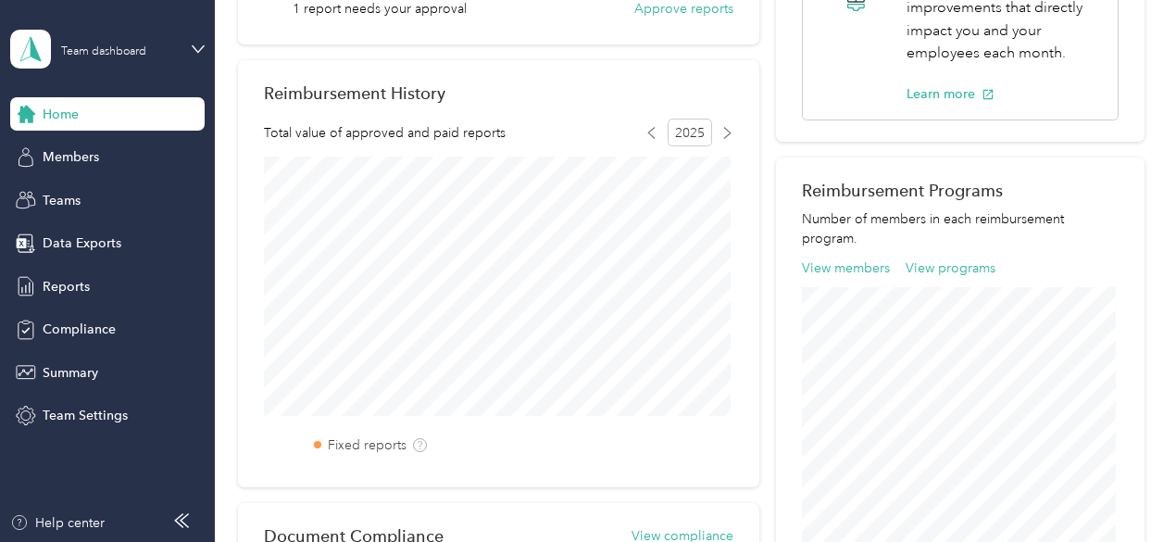
scroll to position [264, 0]
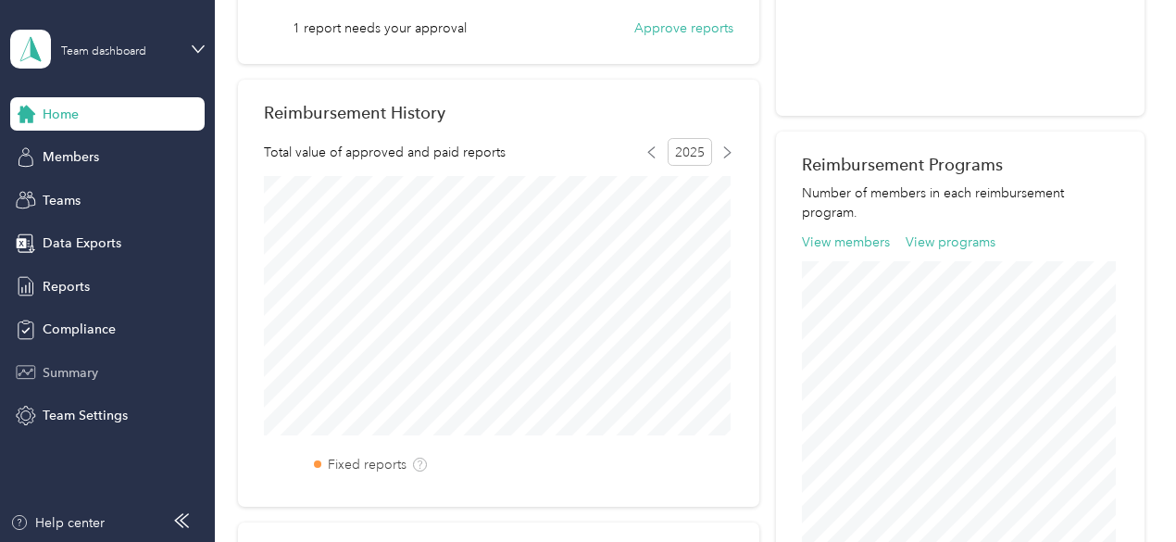
click at [87, 355] on div "Summary" at bounding box center [107, 371] width 194 height 33
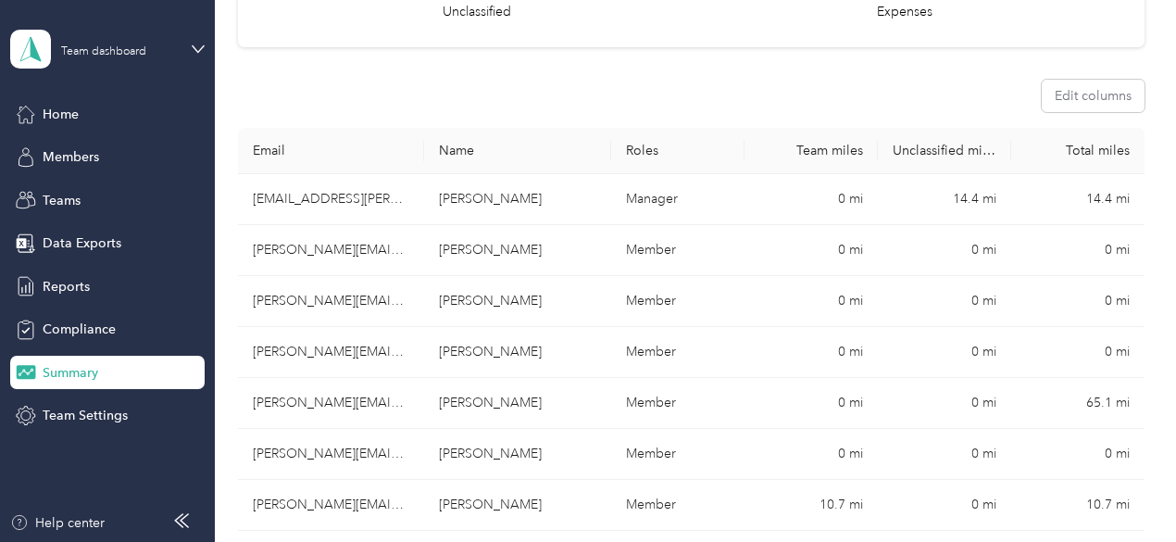
click at [133, 373] on div "Summary" at bounding box center [107, 371] width 194 height 33
click at [201, 48] on icon at bounding box center [198, 48] width 11 height 6
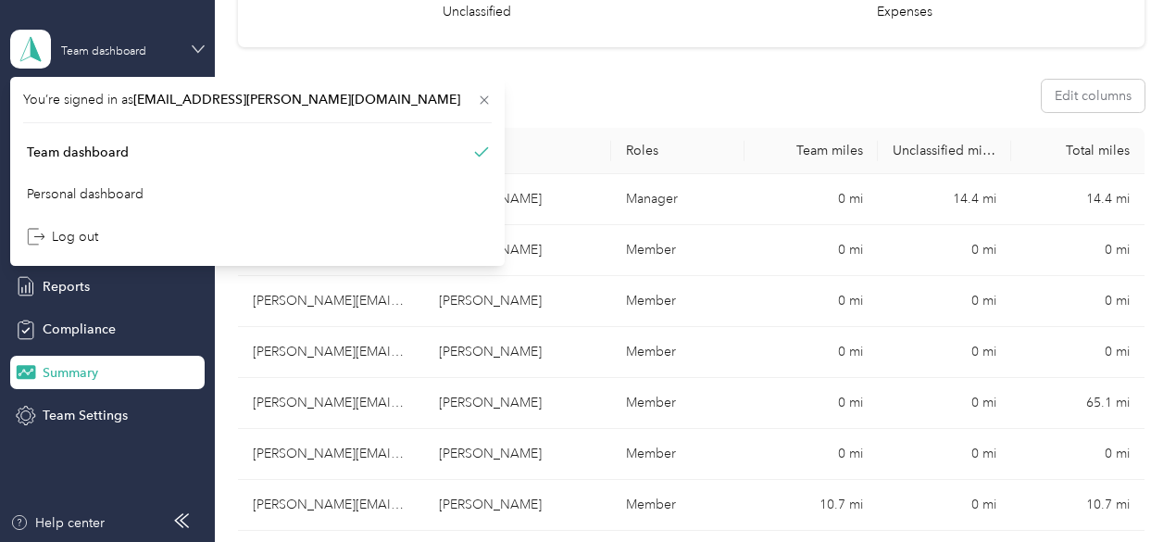
click at [201, 48] on icon at bounding box center [198, 48] width 11 height 6
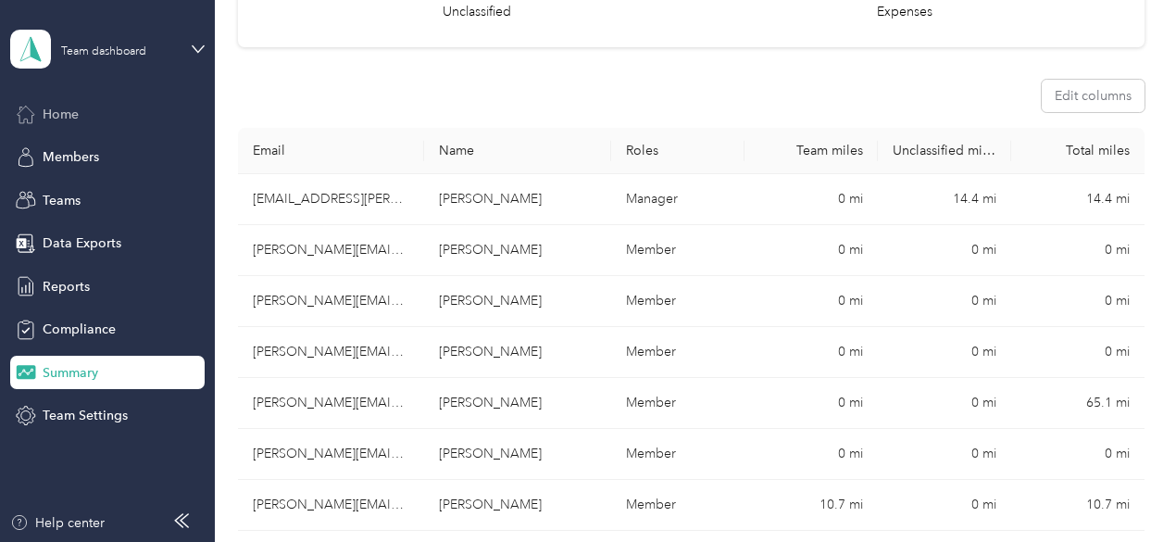
click at [68, 112] on span "Home" at bounding box center [61, 114] width 36 height 19
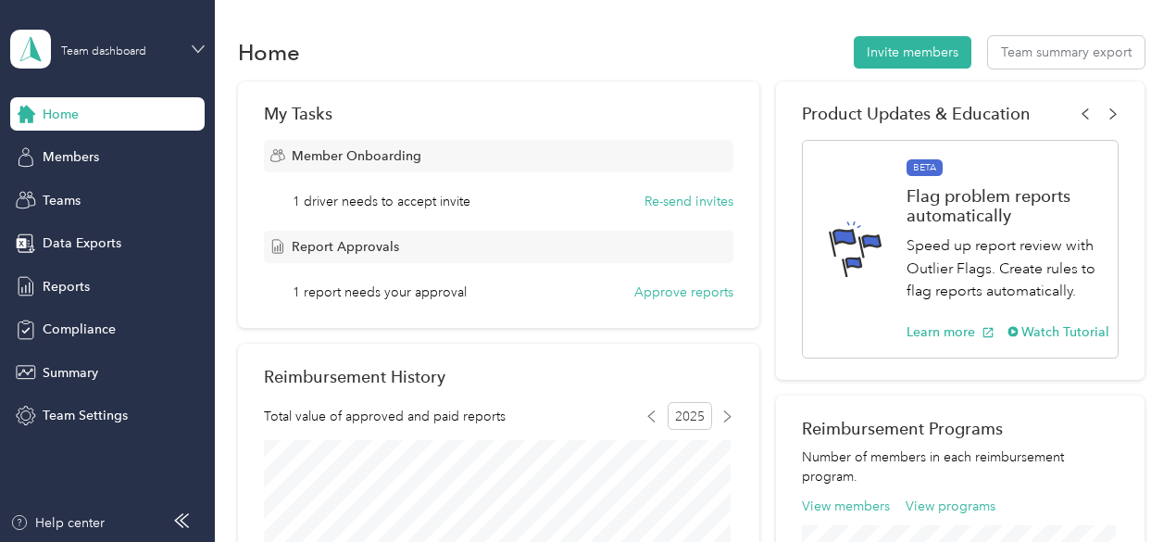
click at [202, 51] on icon at bounding box center [198, 49] width 13 height 13
click at [160, 199] on div "Personal dashboard" at bounding box center [257, 194] width 468 height 32
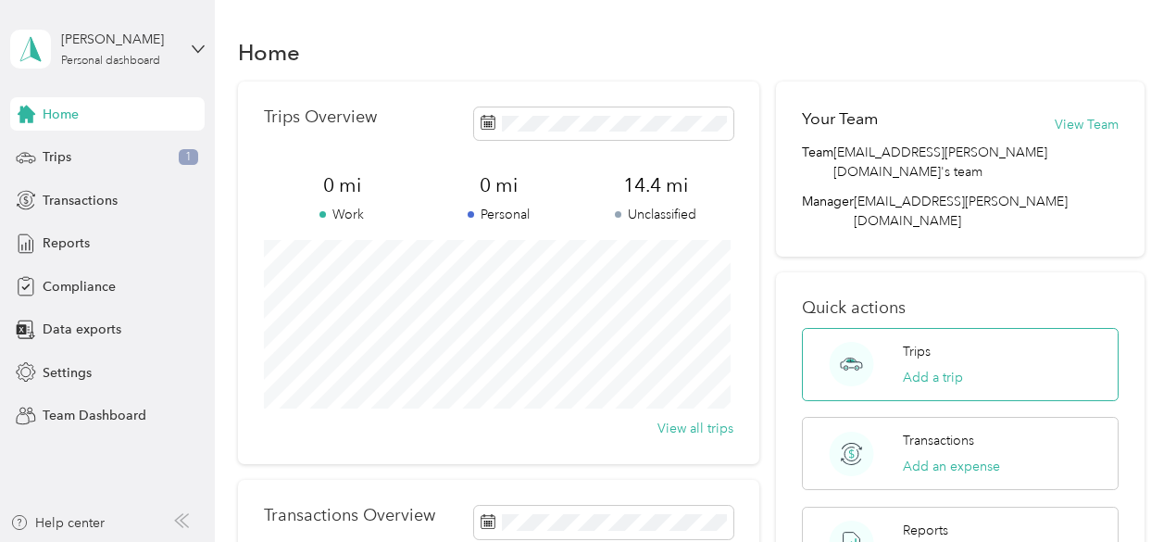
scroll to position [93, 0]
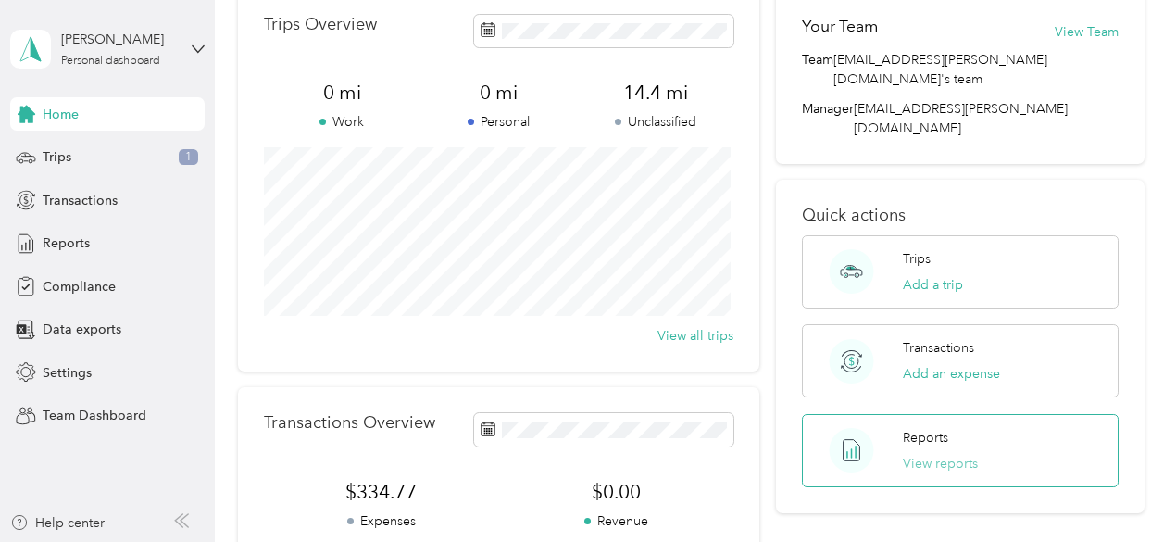
click at [950, 454] on button "View reports" at bounding box center [940, 463] width 75 height 19
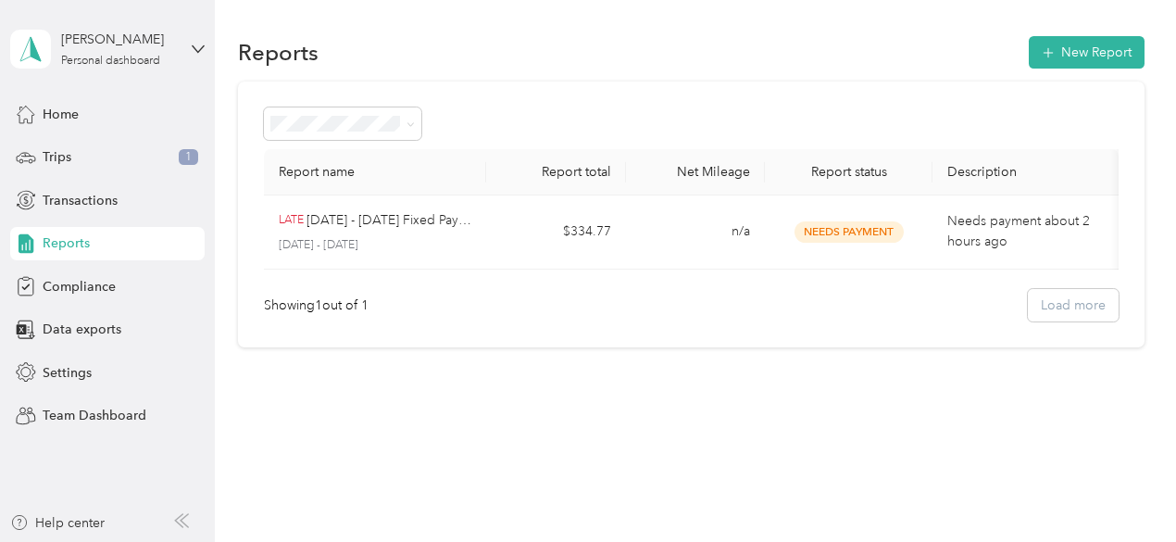
scroll to position [9, 0]
click at [1090, 318] on div "Showing 1 out of 1 Load more" at bounding box center [691, 305] width 854 height 32
click at [74, 196] on span "Transactions" at bounding box center [80, 200] width 75 height 19
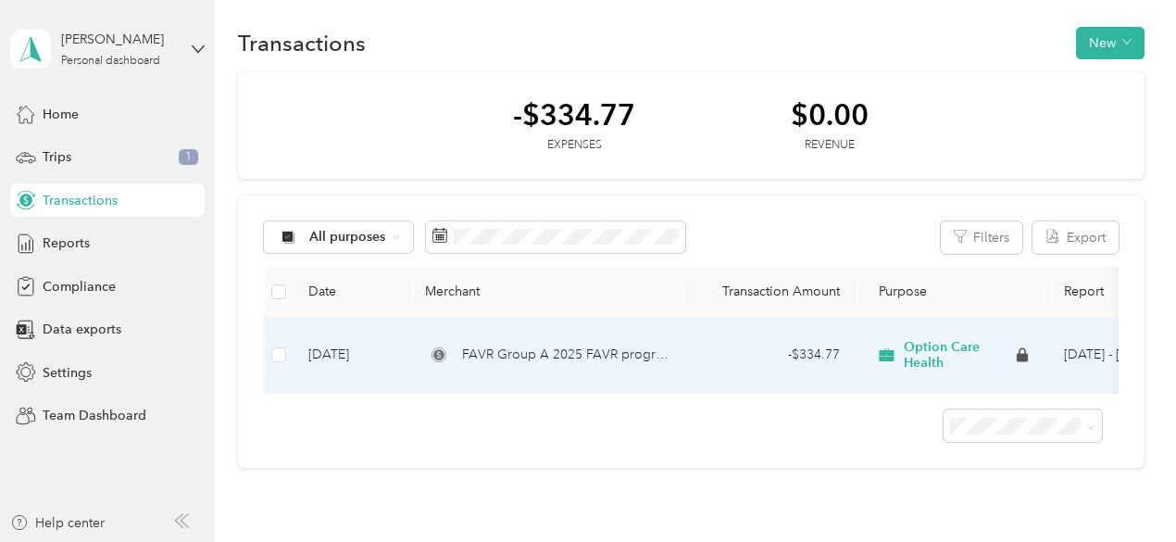
scroll to position [102, 0]
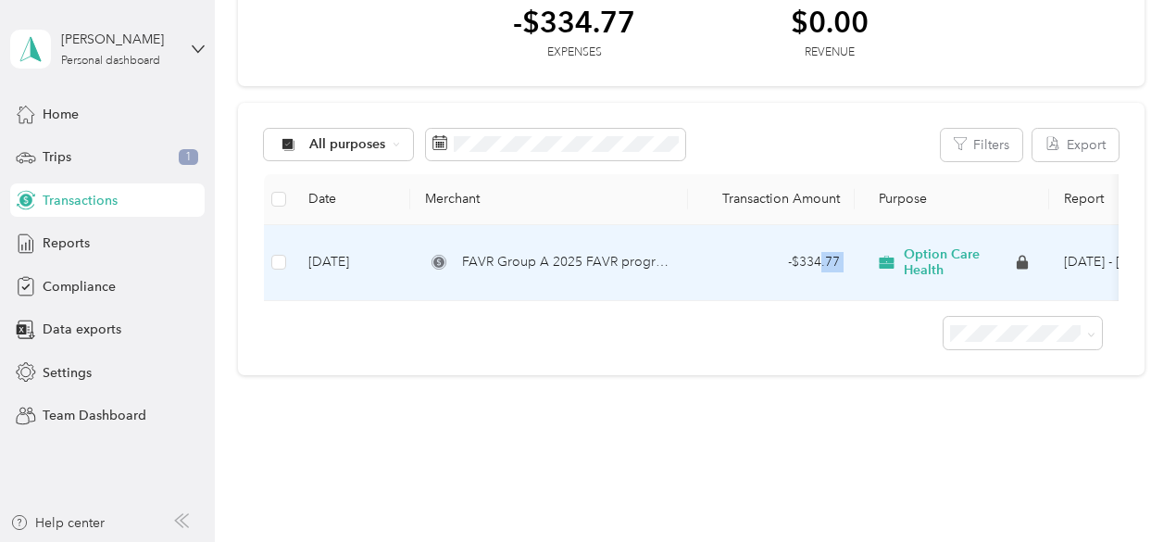
drag, startPoint x: 818, startPoint y: 297, endPoint x: 865, endPoint y: 296, distance: 46.3
click at [865, 296] on tr "[DATE] FAVR Group A 2025 FAVR program - $334.77 Option Care Health [DATE] - [DA…" at bounding box center [749, 263] width 970 height 76
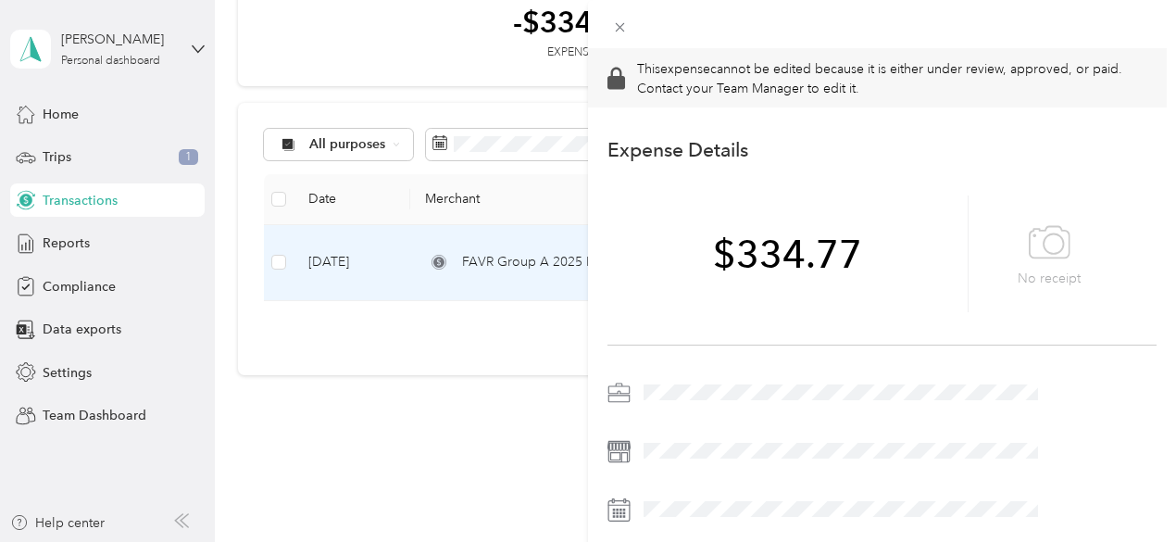
click at [542, 402] on div "This expense cannot be edited because it is either under review, approved, or p…" at bounding box center [588, 271] width 1176 height 542
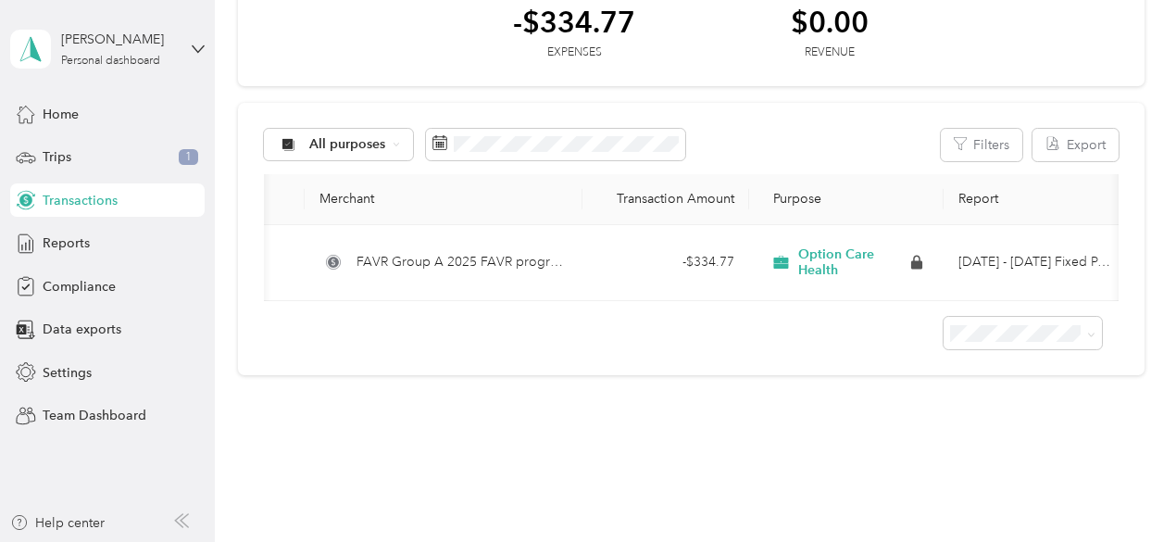
scroll to position [0, 120]
click at [72, 156] on div "Trips 1" at bounding box center [107, 157] width 194 height 33
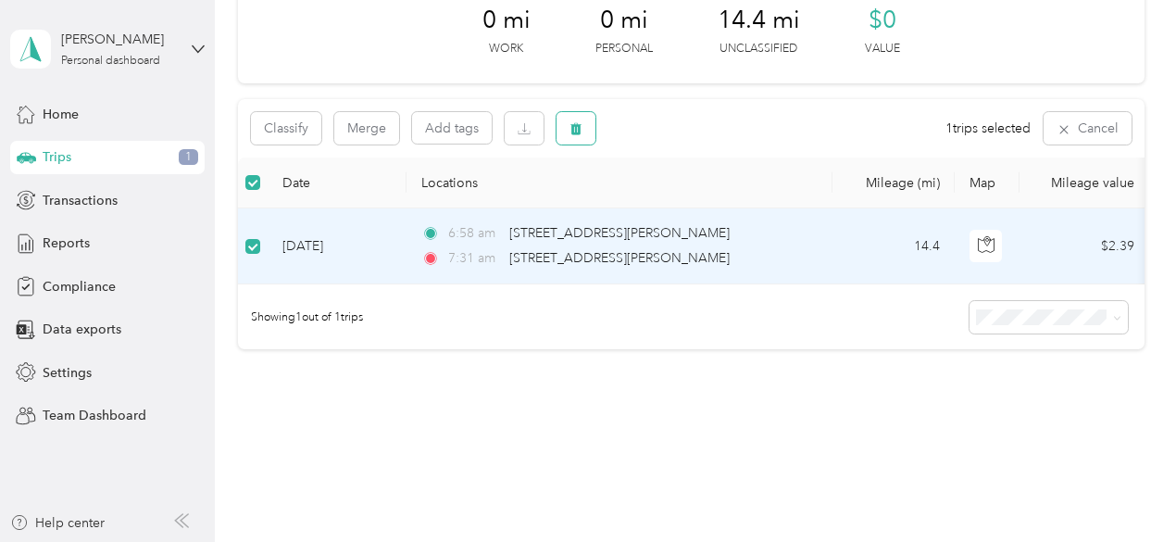
click at [587, 124] on button "button" at bounding box center [575, 128] width 39 height 32
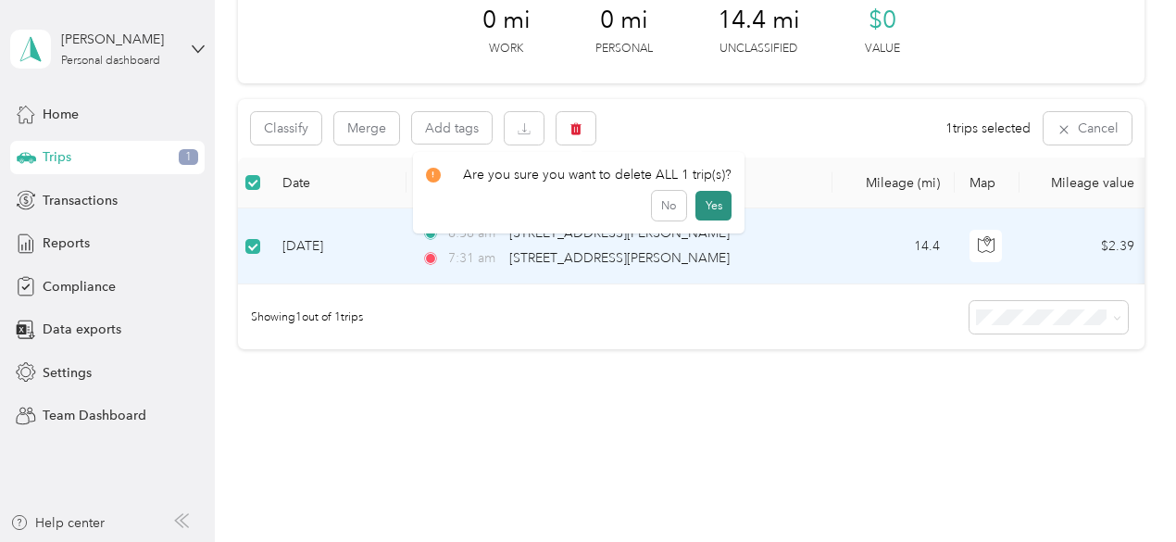
click at [711, 210] on button "Yes" at bounding box center [713, 206] width 36 height 30
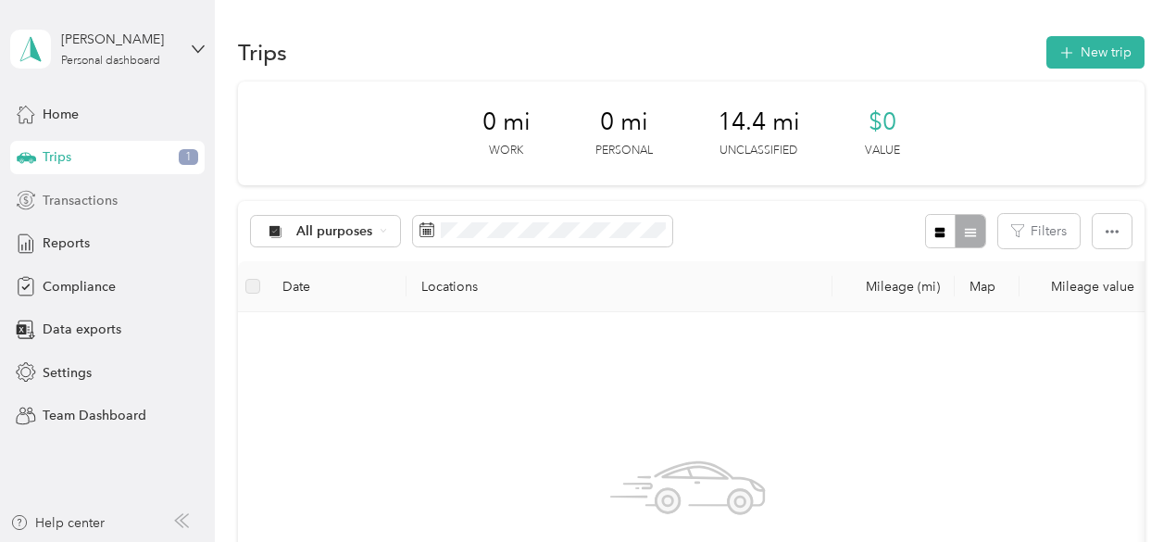
click at [75, 194] on span "Transactions" at bounding box center [80, 200] width 75 height 19
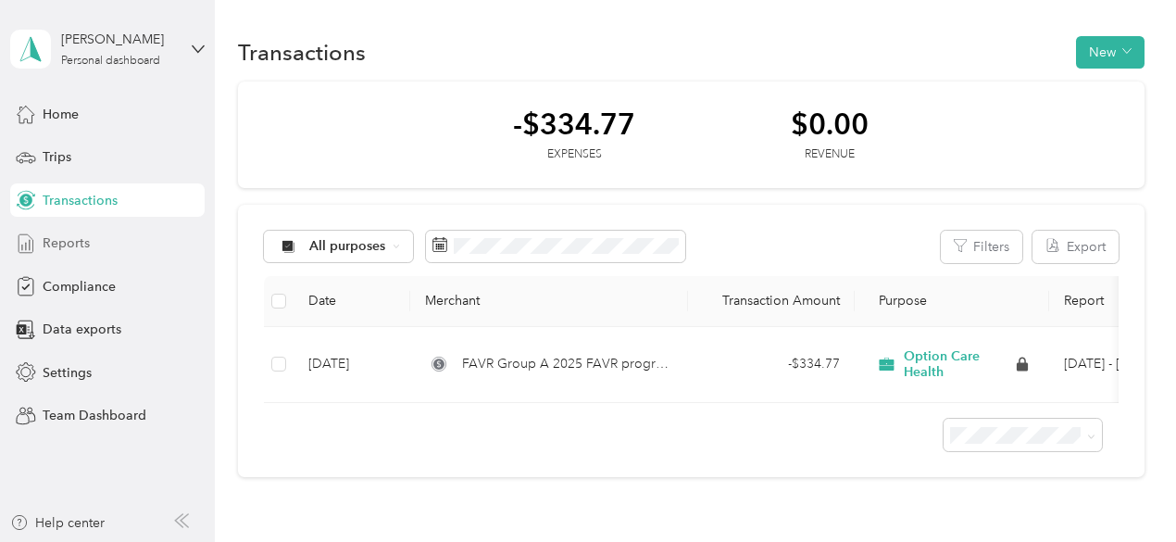
click at [74, 256] on div "Reports" at bounding box center [107, 243] width 194 height 33
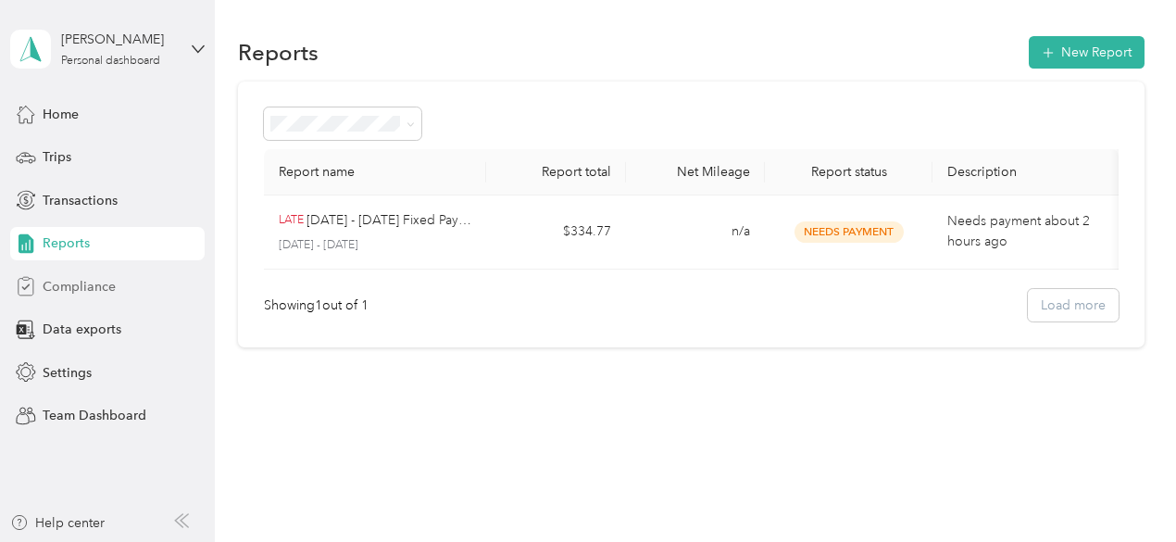
click at [74, 288] on span "Compliance" at bounding box center [79, 286] width 73 height 19
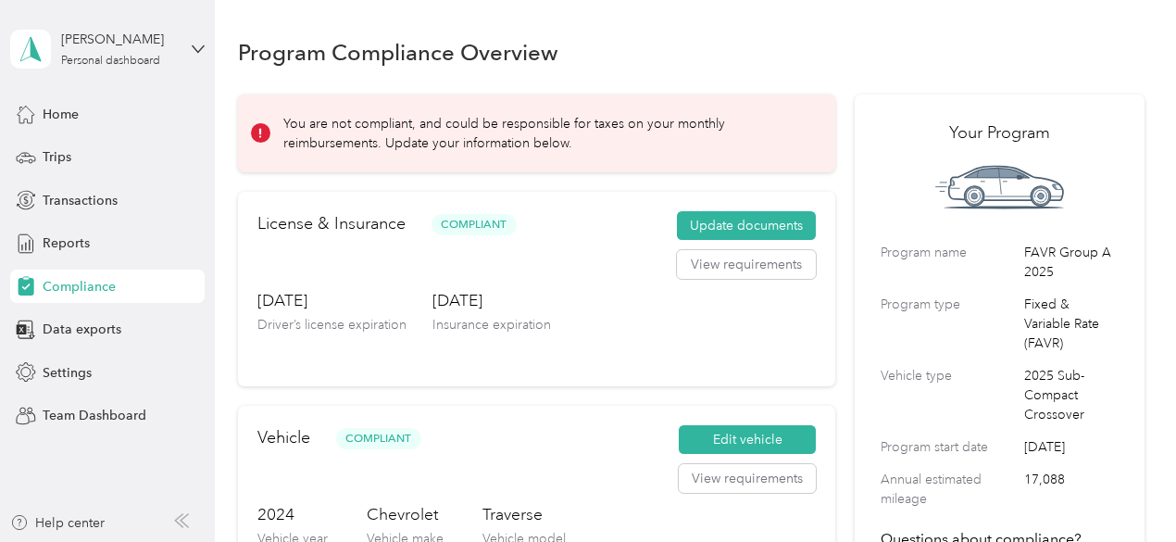
click at [441, 145] on p "You are not compliant, and could be responsible for taxes on your monthly reimb…" at bounding box center [546, 133] width 526 height 39
click at [589, 139] on p "You are not compliant, and could be responsible for taxes on your monthly reimb…" at bounding box center [546, 133] width 526 height 39
